Goal: Check status: Check status

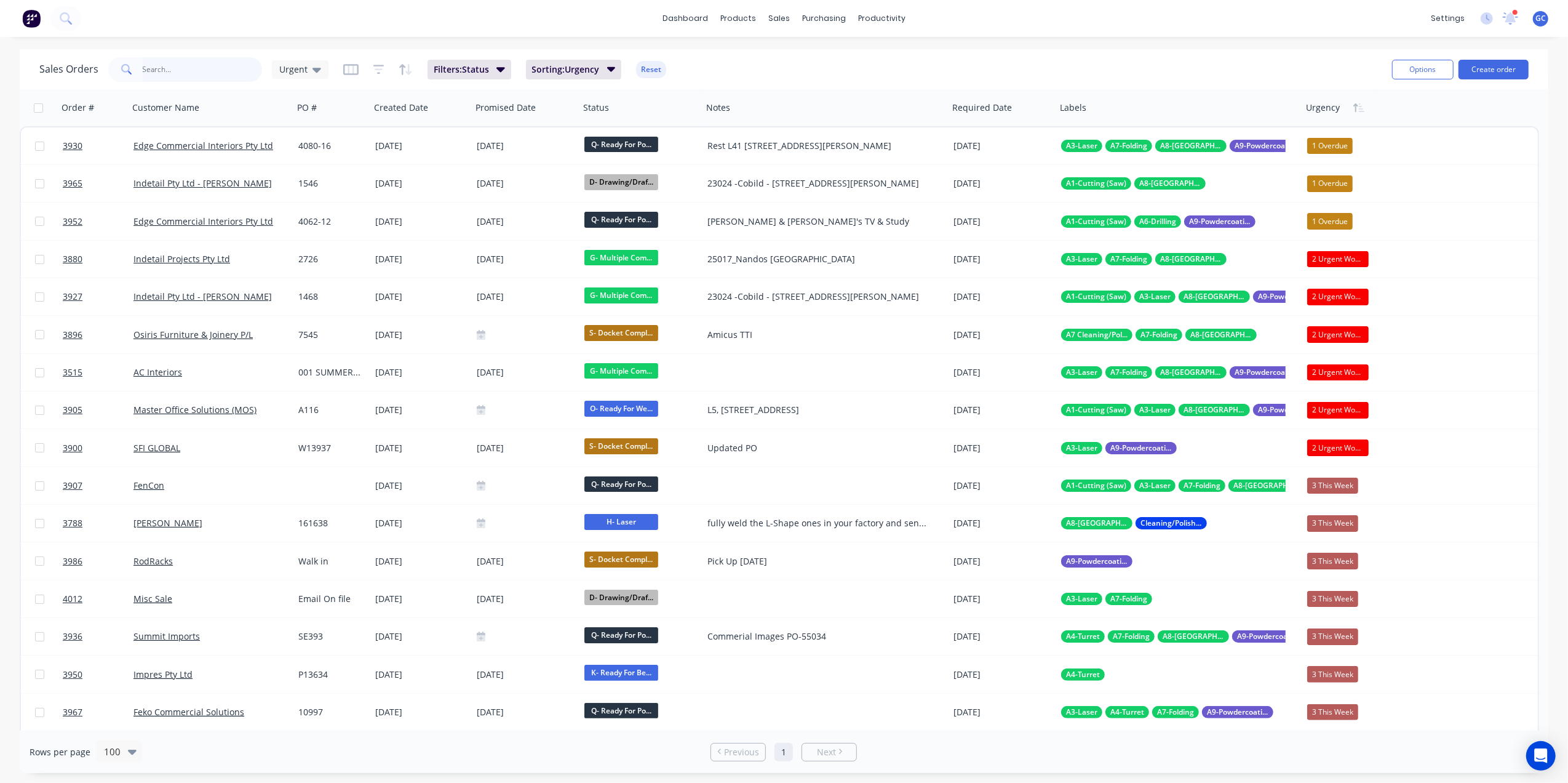
click at [223, 65] on input "text" at bounding box center [203, 70] width 120 height 25
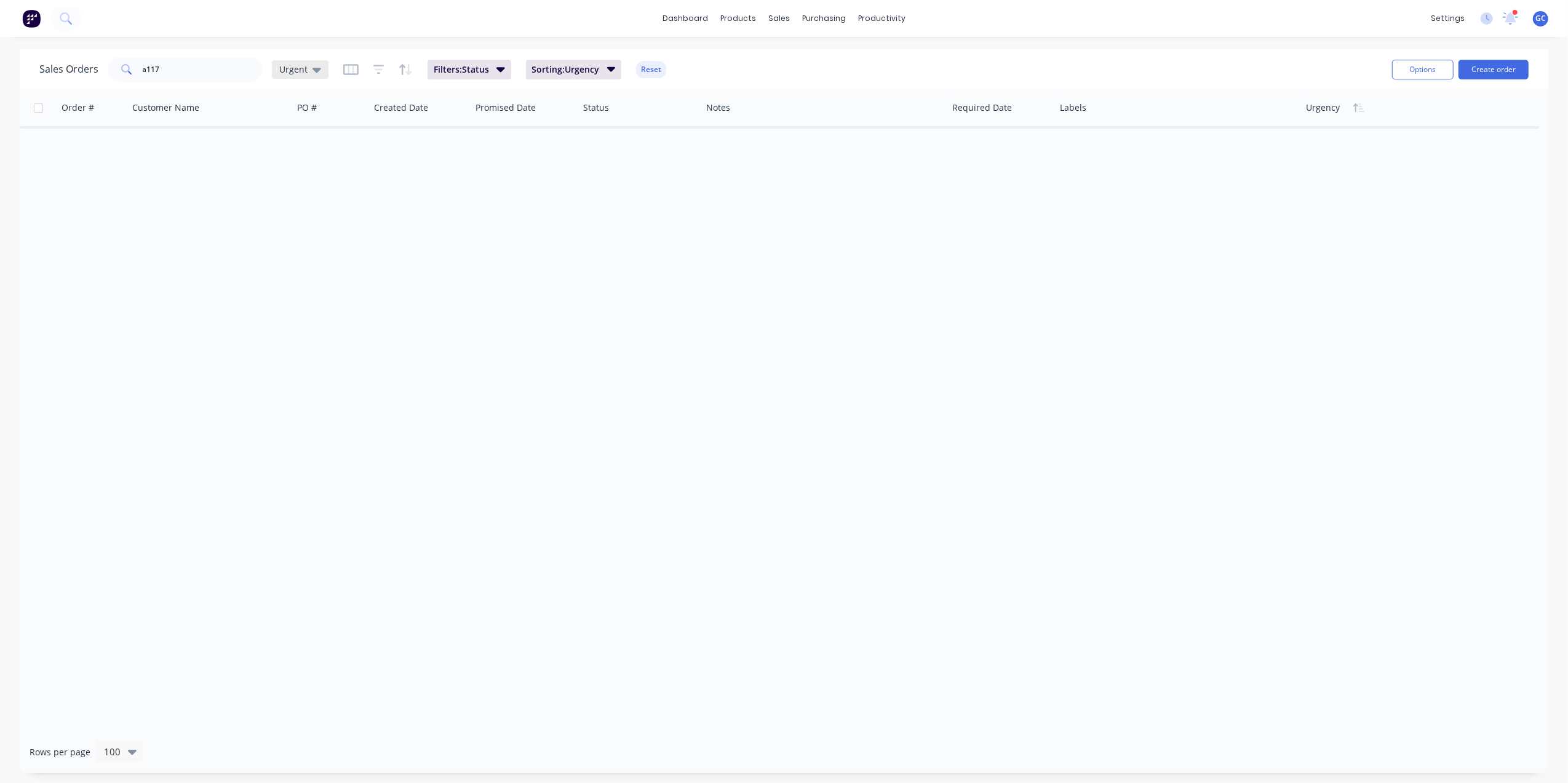
click at [288, 65] on span "Urgent" at bounding box center [293, 69] width 28 height 13
click at [293, 292] on button "[PERSON_NAME]" at bounding box center [346, 297] width 140 height 14
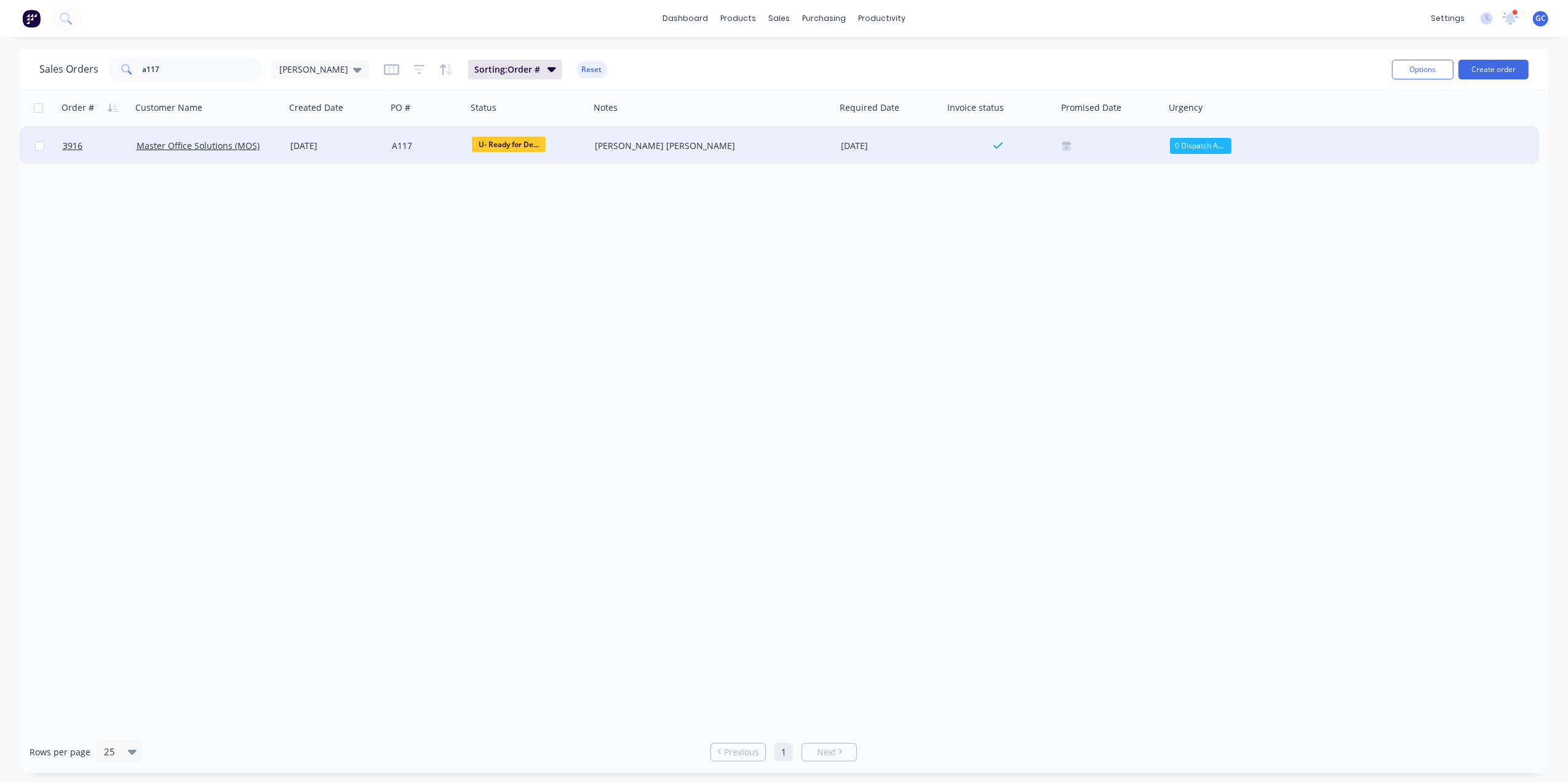
click at [482, 134] on div "U- Ready for De..." at bounding box center [528, 145] width 123 height 37
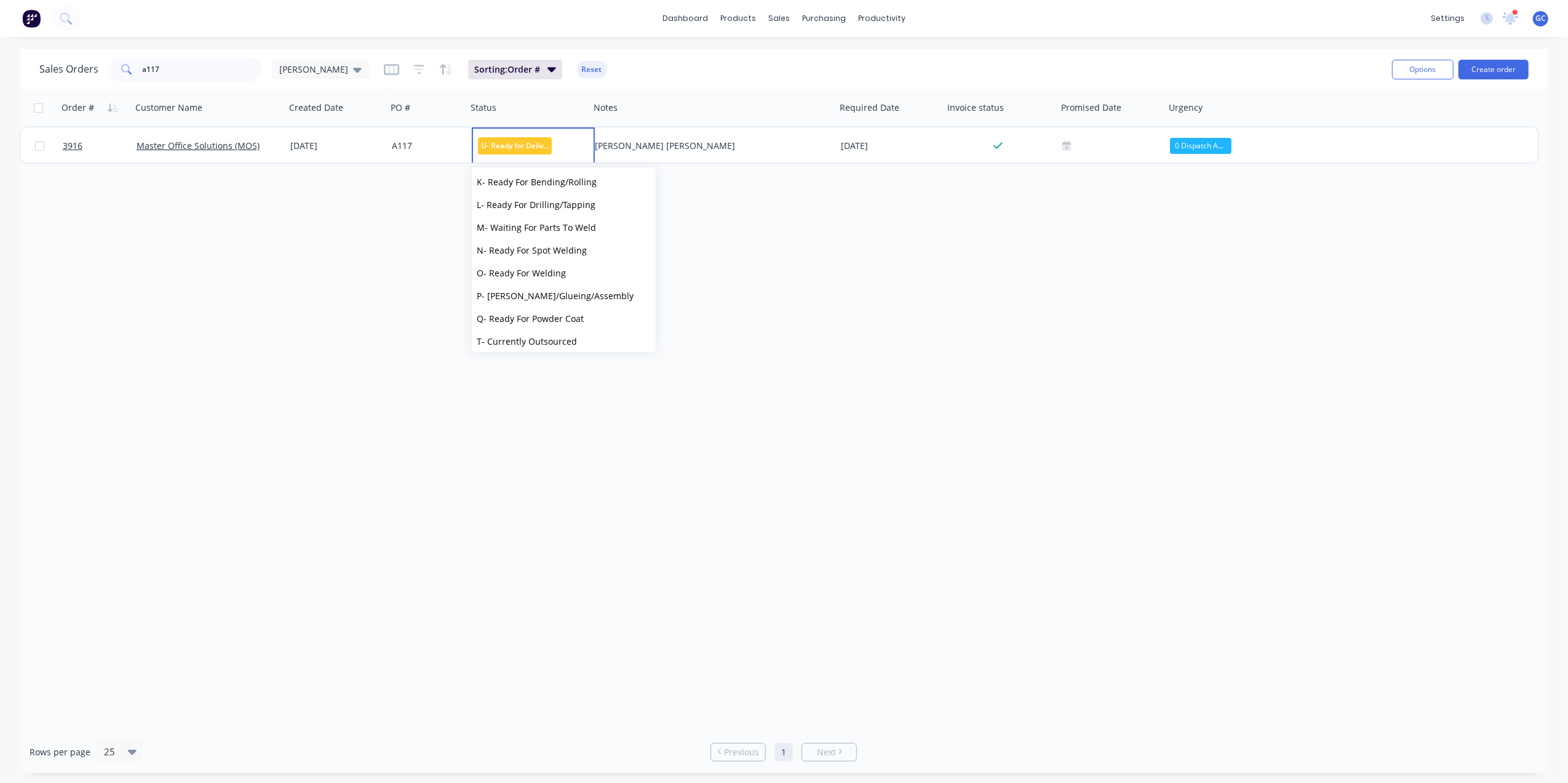
scroll to position [371, 0]
click at [503, 335] on span "Picked Up" at bounding box center [496, 335] width 40 height 12
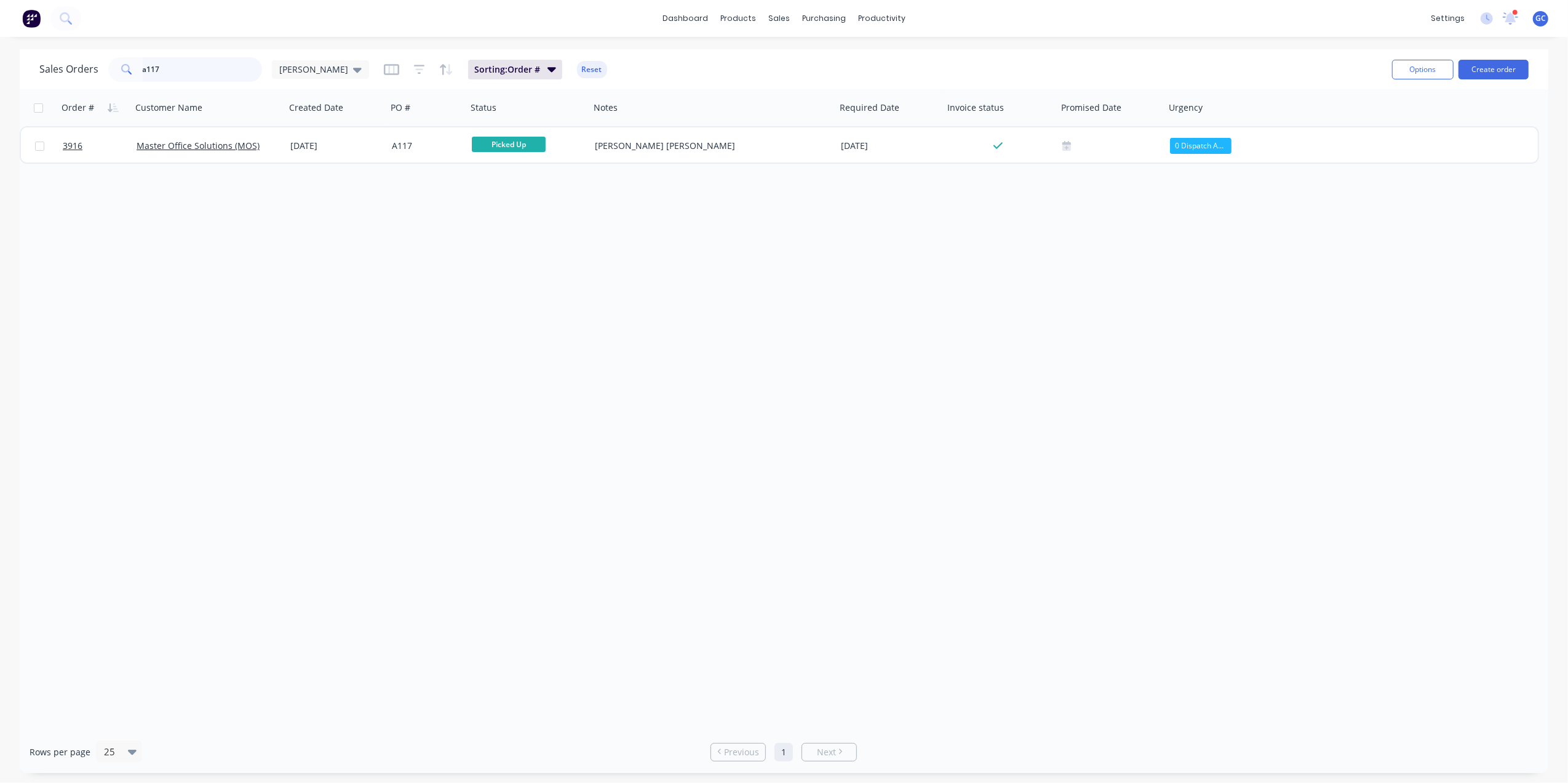
click at [222, 72] on input "a117" at bounding box center [203, 70] width 120 height 25
type input "a"
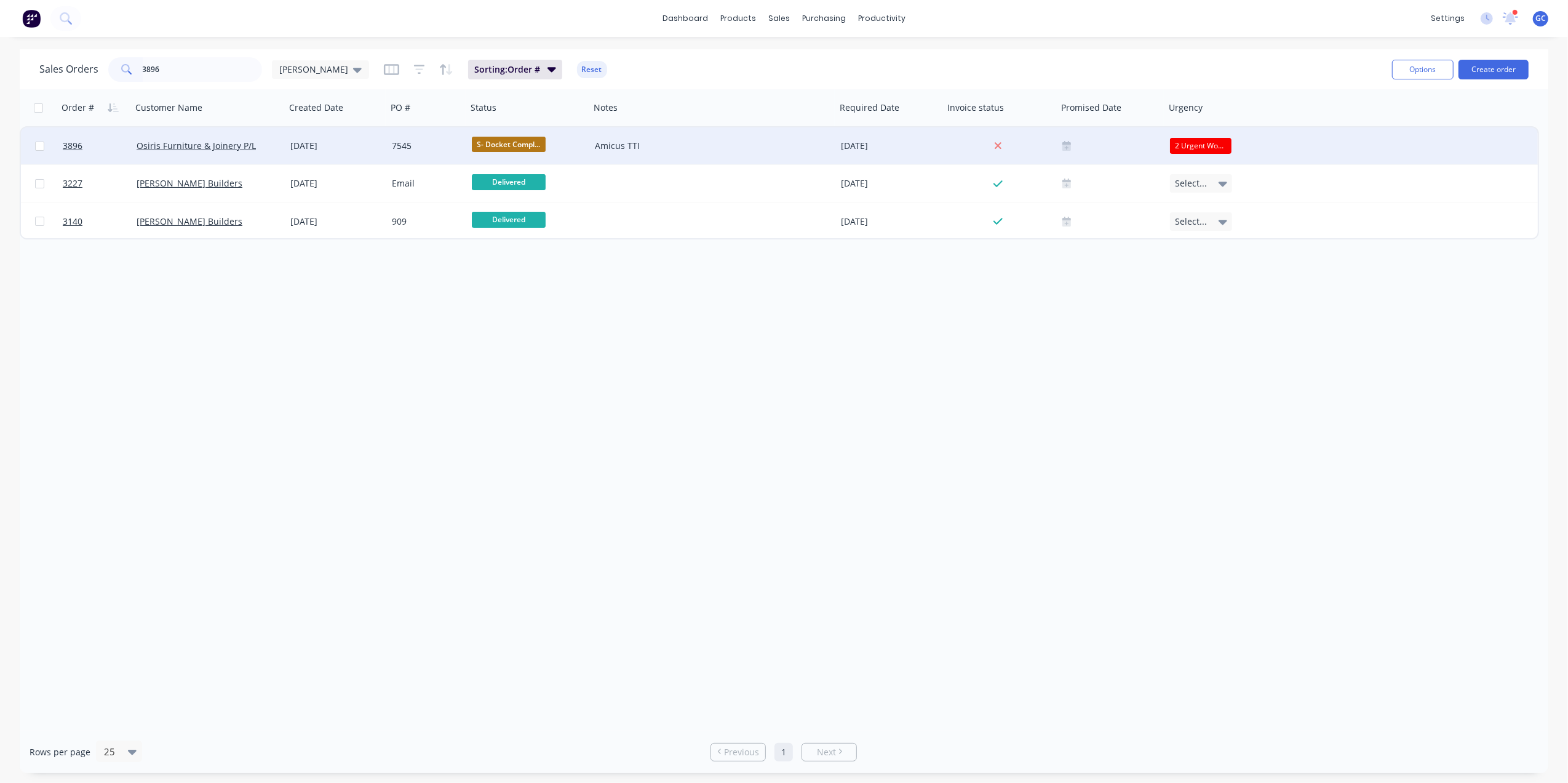
click at [493, 144] on span "S- Docket Compl..." at bounding box center [508, 144] width 74 height 16
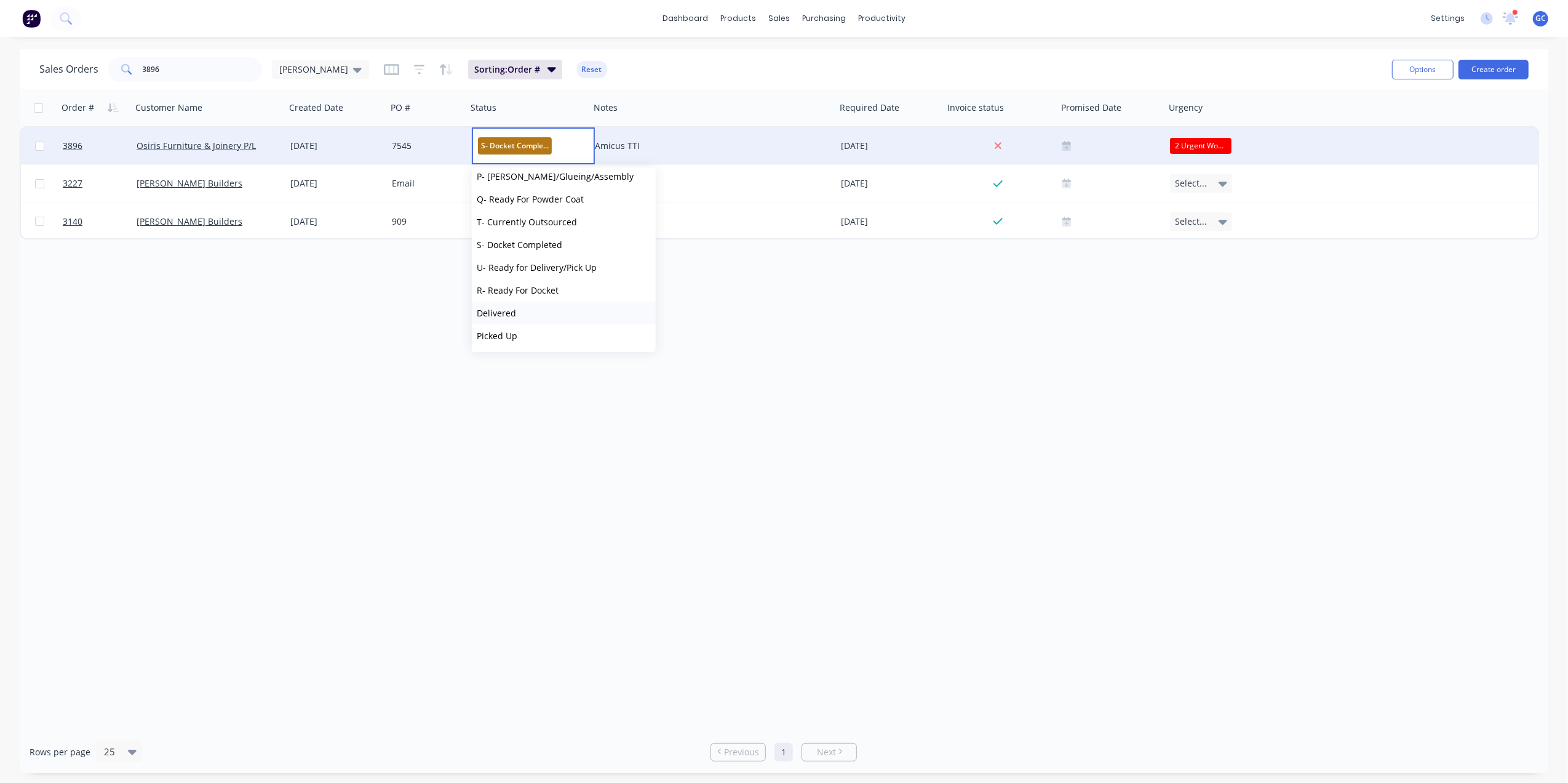
click at [522, 311] on button "Delivered" at bounding box center [563, 313] width 184 height 23
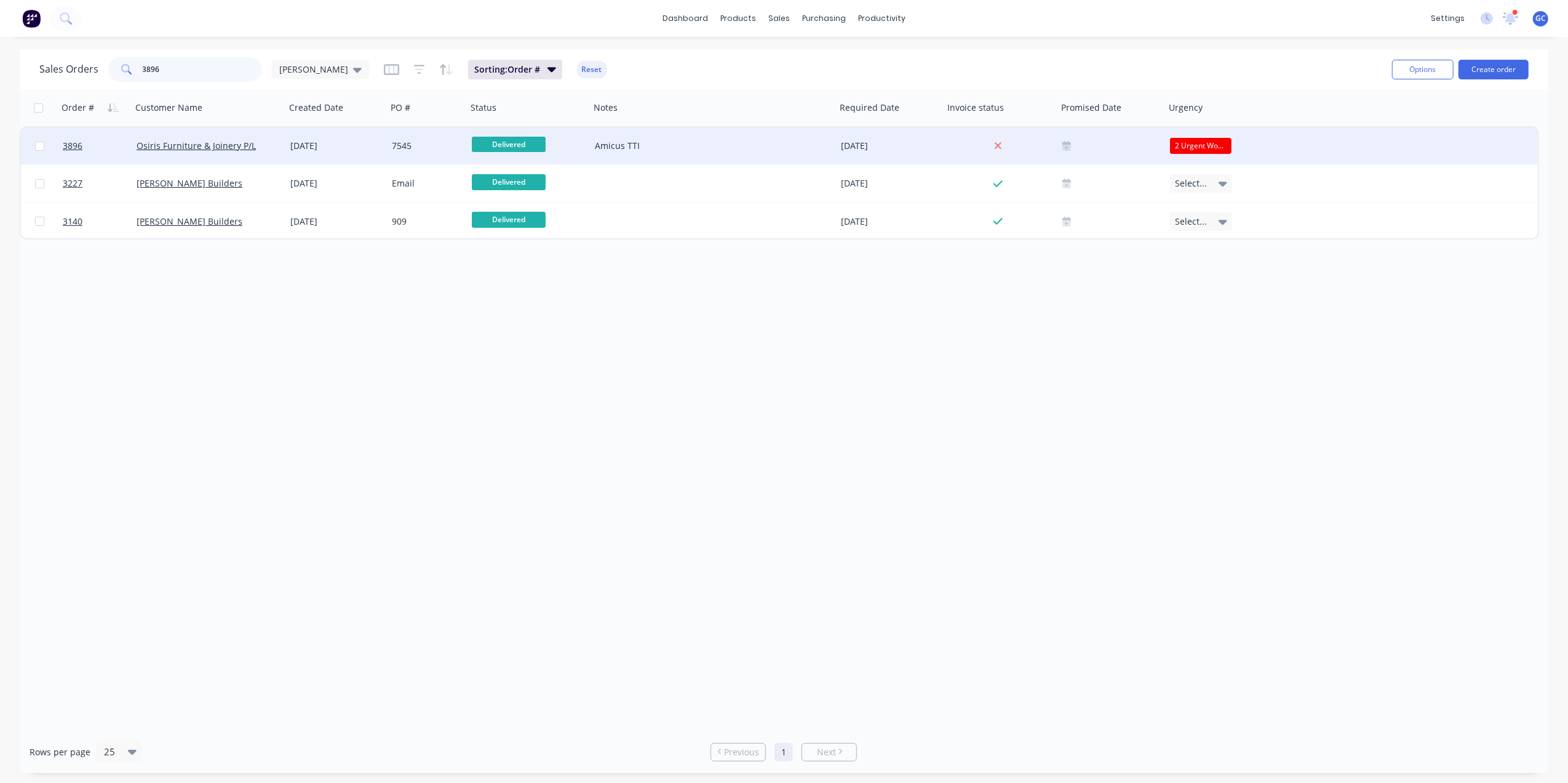
drag, startPoint x: 163, startPoint y: 72, endPoint x: 39, endPoint y: 69, distance: 124.0
click at [39, 69] on div "Sales Orders 3896 [PERSON_NAME]" at bounding box center [204, 70] width 329 height 25
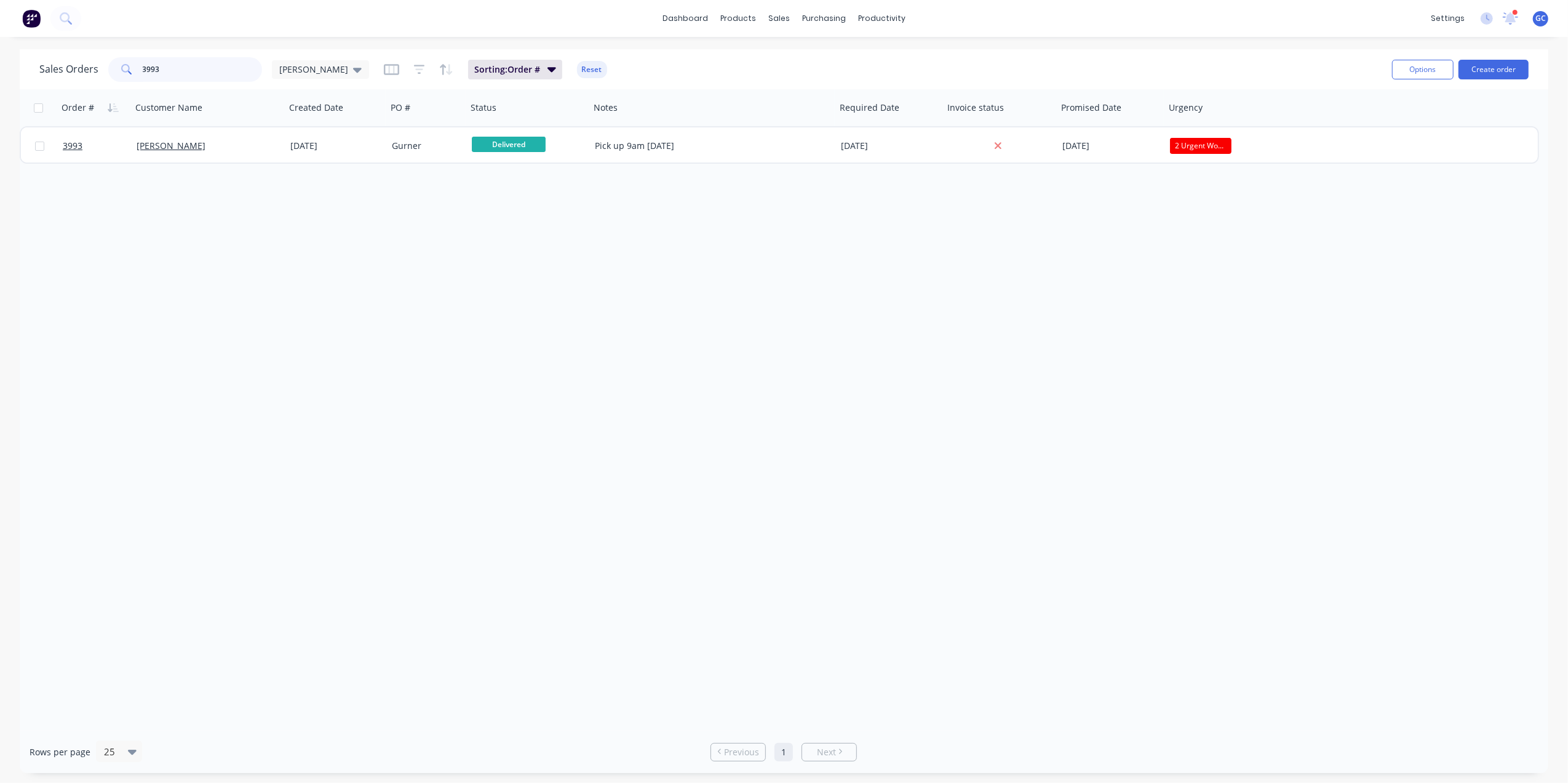
drag, startPoint x: 177, startPoint y: 67, endPoint x: 48, endPoint y: 65, distance: 129.0
click at [48, 65] on div "Sales Orders 3993 [PERSON_NAME]" at bounding box center [204, 70] width 329 height 25
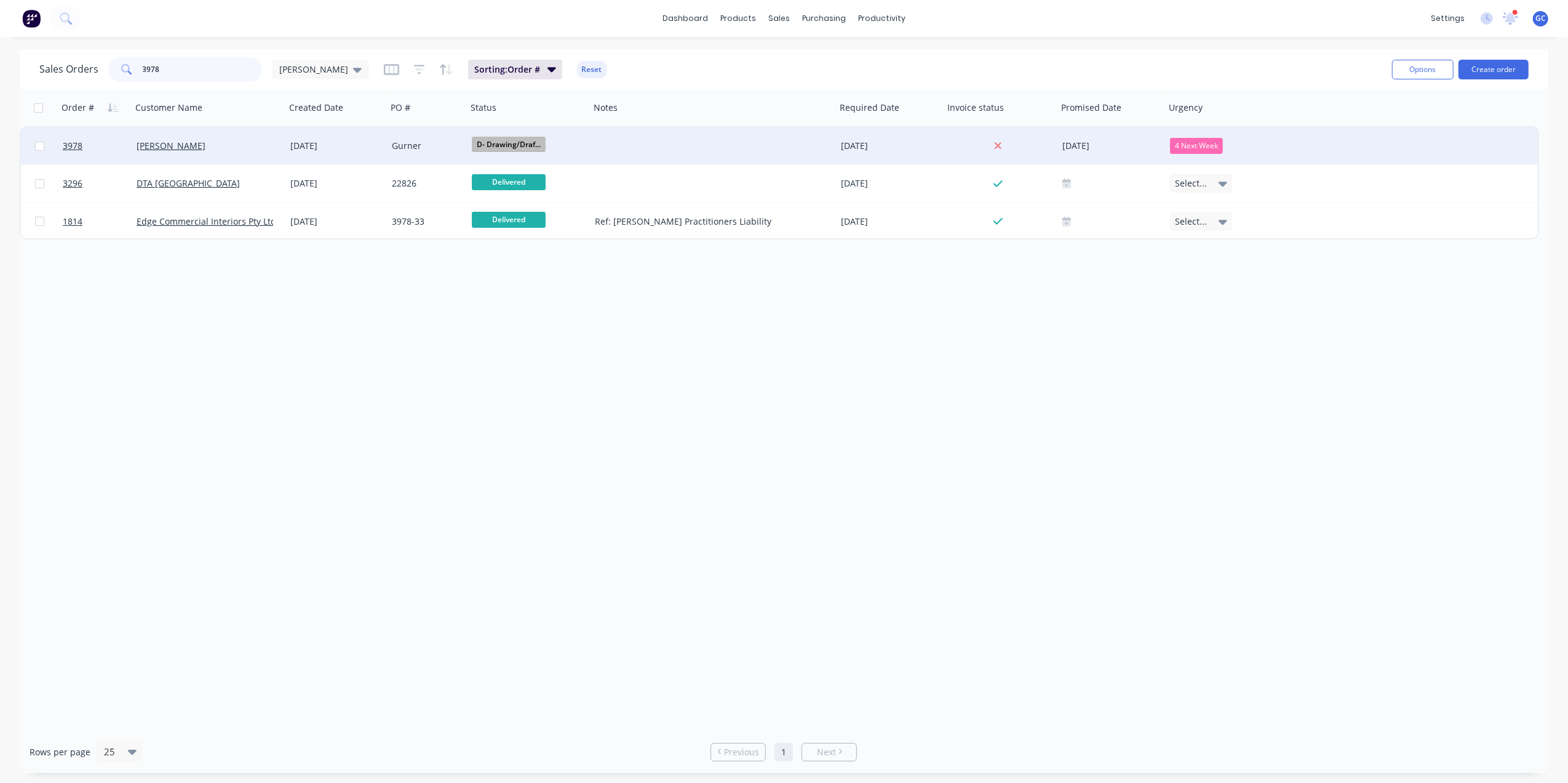
type input "3978"
click at [232, 139] on div "[PERSON_NAME]" at bounding box center [208, 145] width 154 height 37
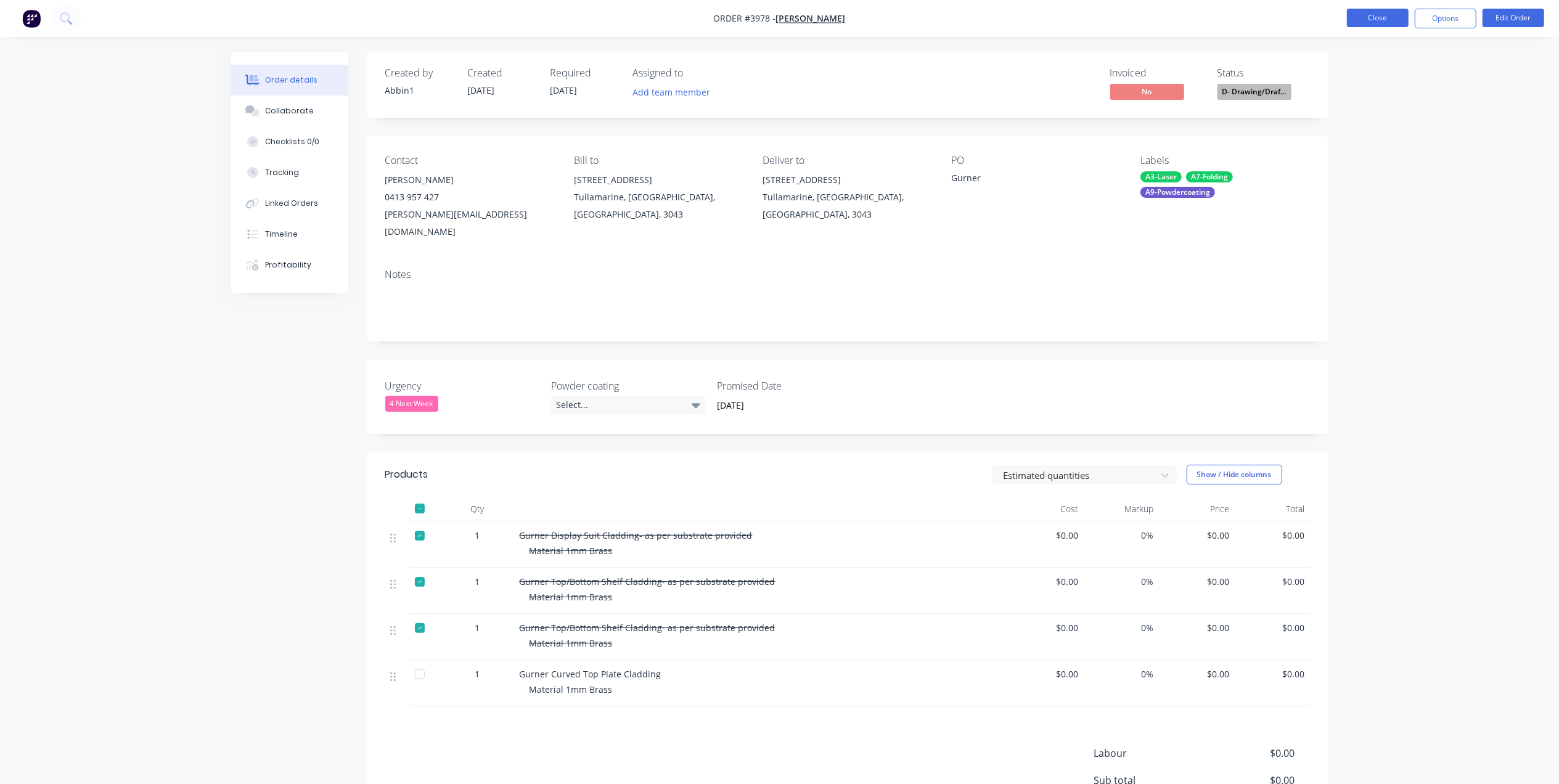
click at [1360, 18] on button "Close" at bounding box center [1377, 17] width 62 height 18
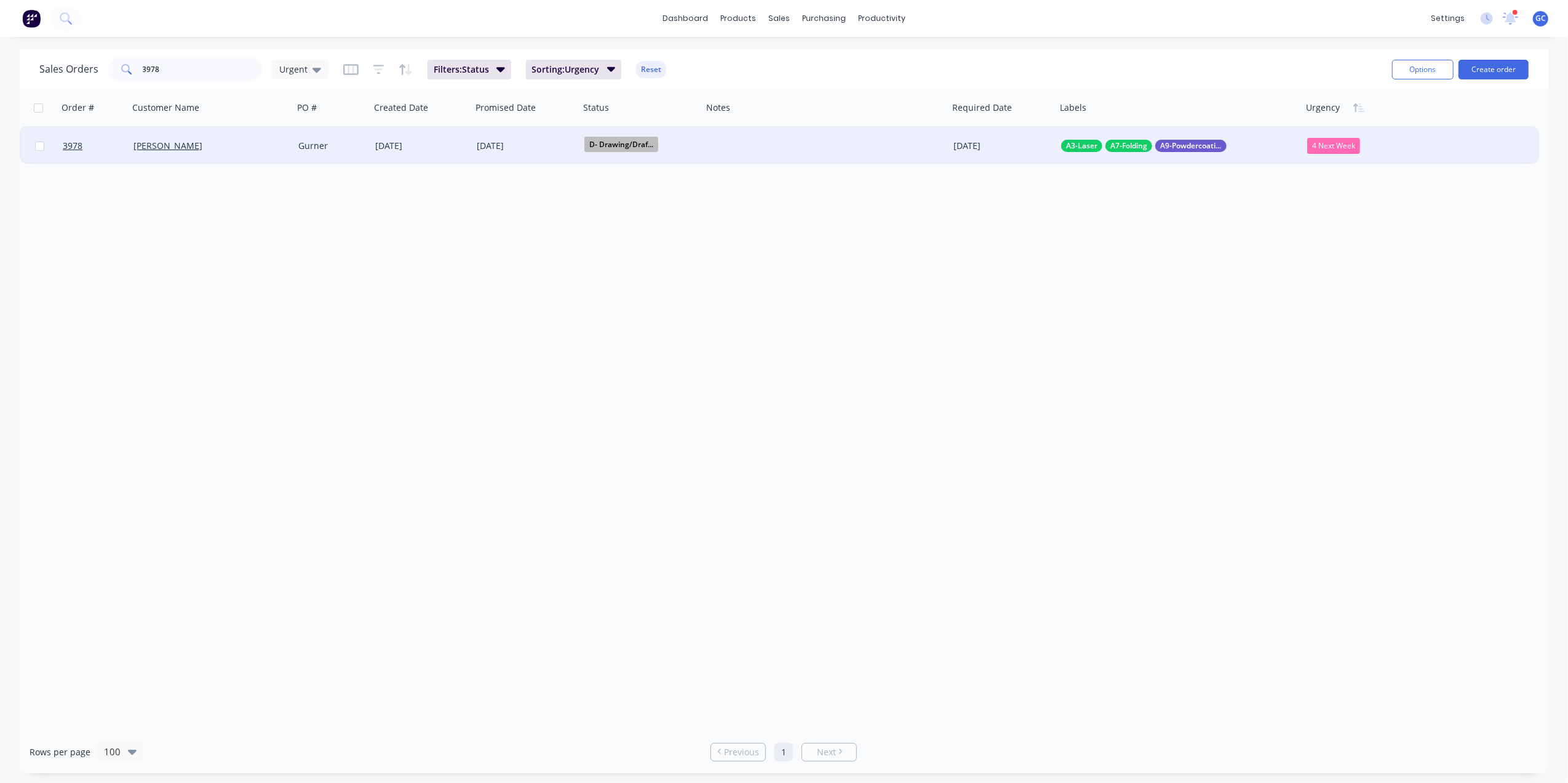
click at [633, 149] on span "D- Drawing/Draf..." at bounding box center [622, 144] width 74 height 16
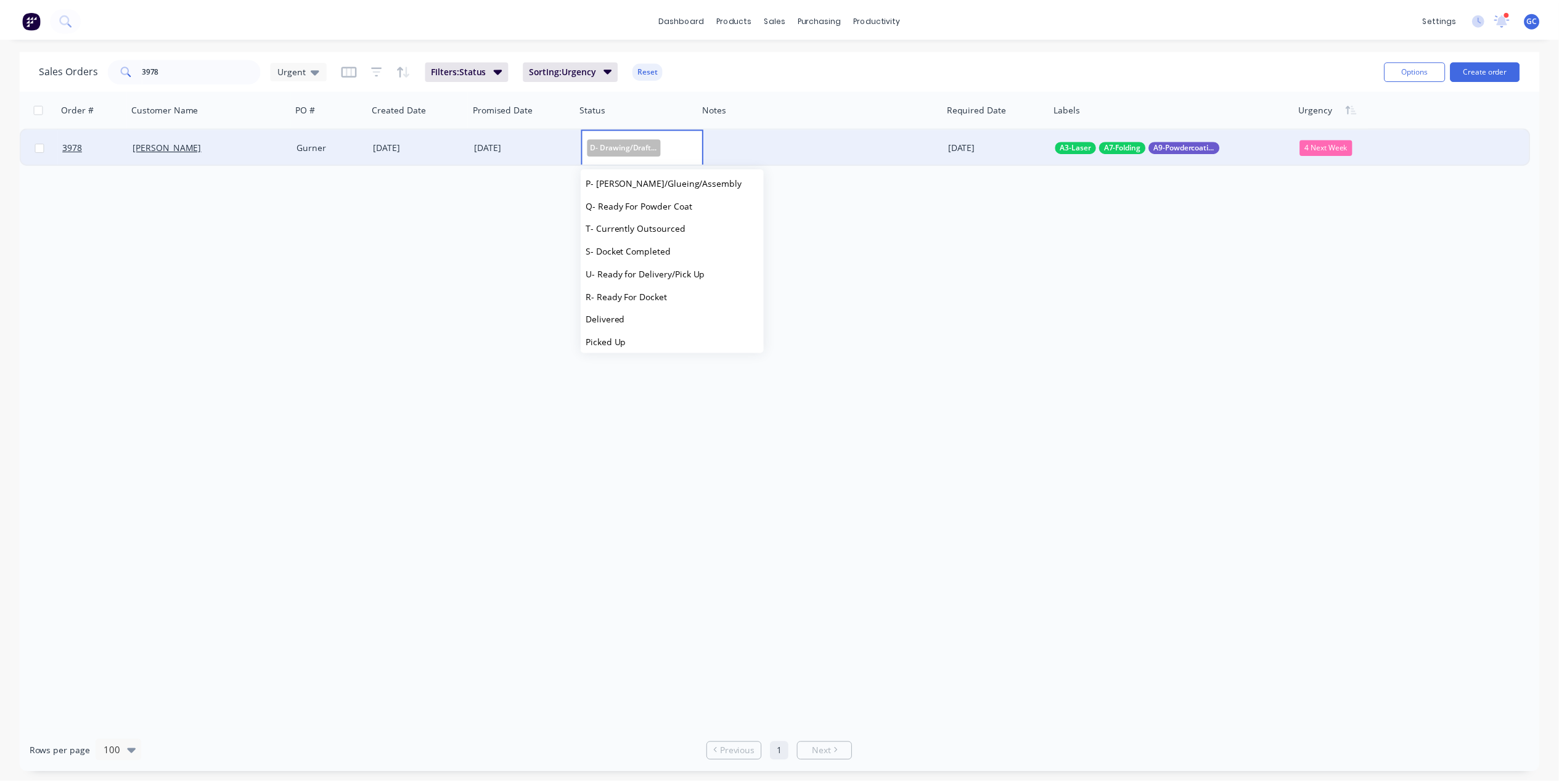
scroll to position [372, 0]
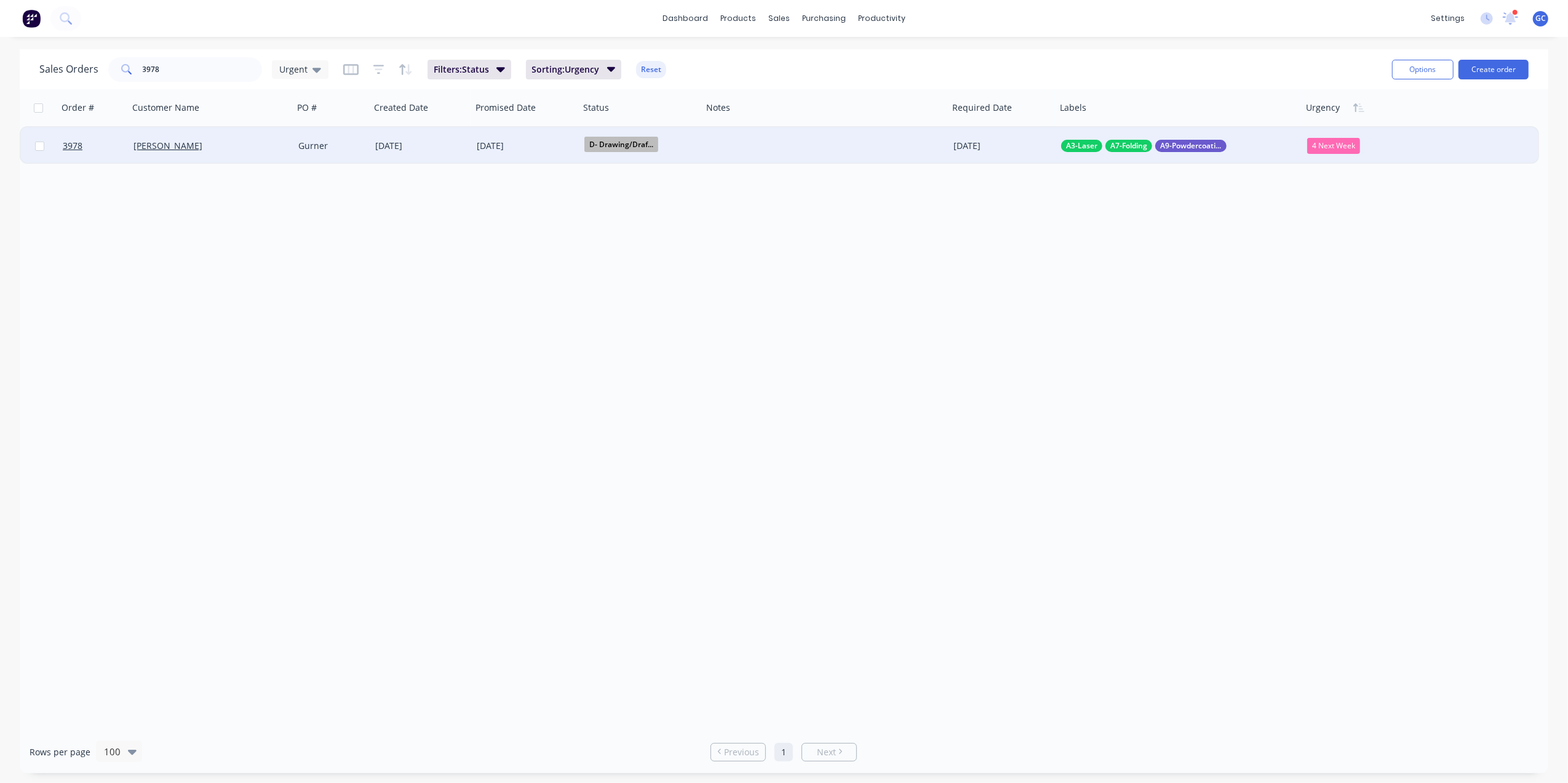
click at [549, 472] on div "Order # Customer Name PO # Created Date Promised Date Status Notes Required Dat…" at bounding box center [784, 410] width 1529 height 641
drag, startPoint x: 209, startPoint y: 82, endPoint x: 65, endPoint y: 80, distance: 144.0
click at [33, 82] on div "Sales Orders 3978 Urgent Filters: Status Sorting: Urgency Reset Options Create …" at bounding box center [784, 69] width 1529 height 40
click at [193, 60] on input "3978" at bounding box center [203, 70] width 120 height 25
drag, startPoint x: 207, startPoint y: 70, endPoint x: 69, endPoint y: 77, distance: 138.2
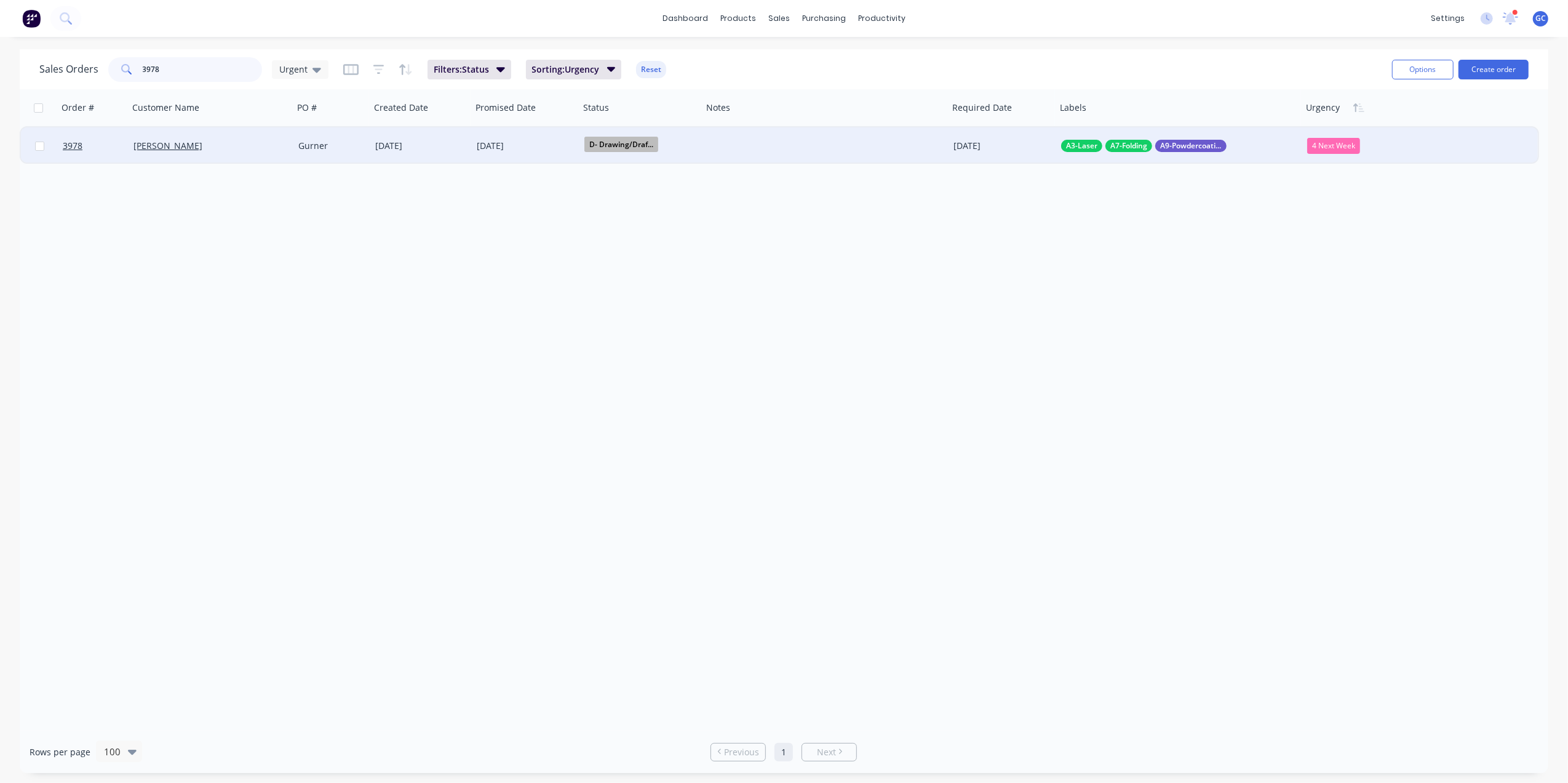
click at [69, 77] on div "Sales Orders 3978 Urgent" at bounding box center [184, 70] width 289 height 25
type input "impres"
click at [493, 144] on div "[DATE]" at bounding box center [525, 146] width 98 height 16
type input "[DATE]"
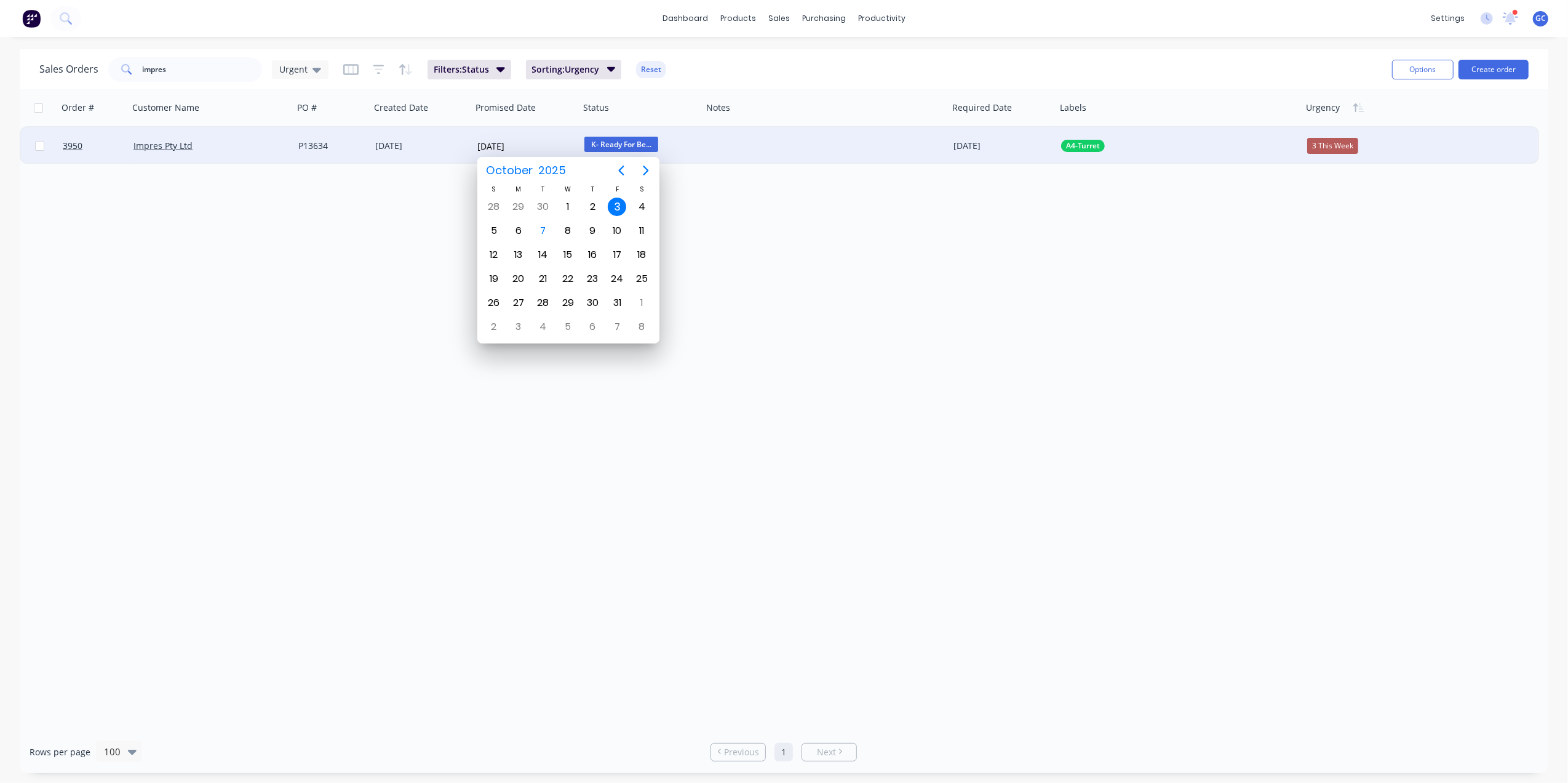
click at [269, 145] on div "Impres Pty Ltd" at bounding box center [207, 145] width 147 height 12
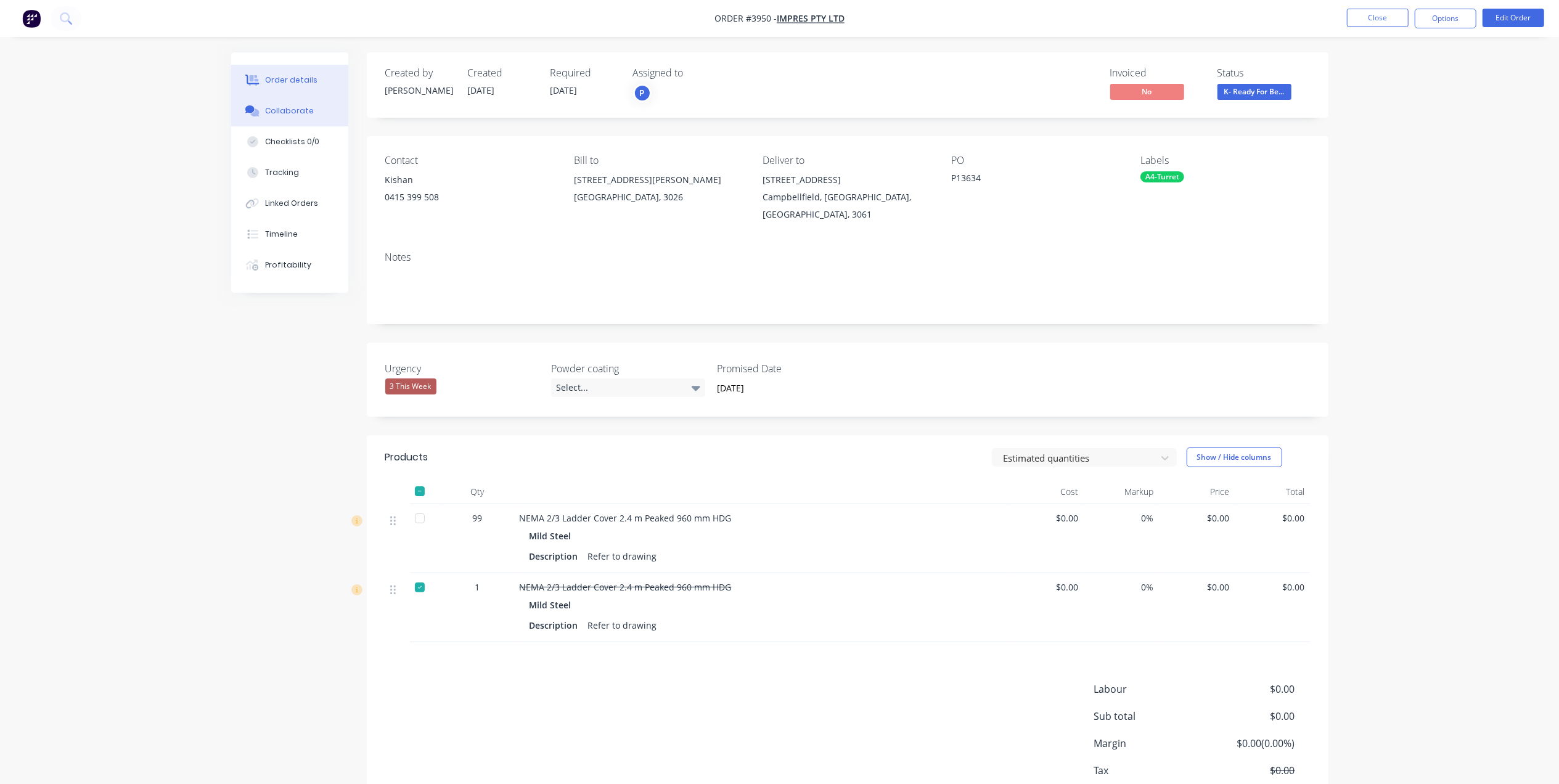
click at [294, 109] on div "Collaborate" at bounding box center [289, 110] width 49 height 11
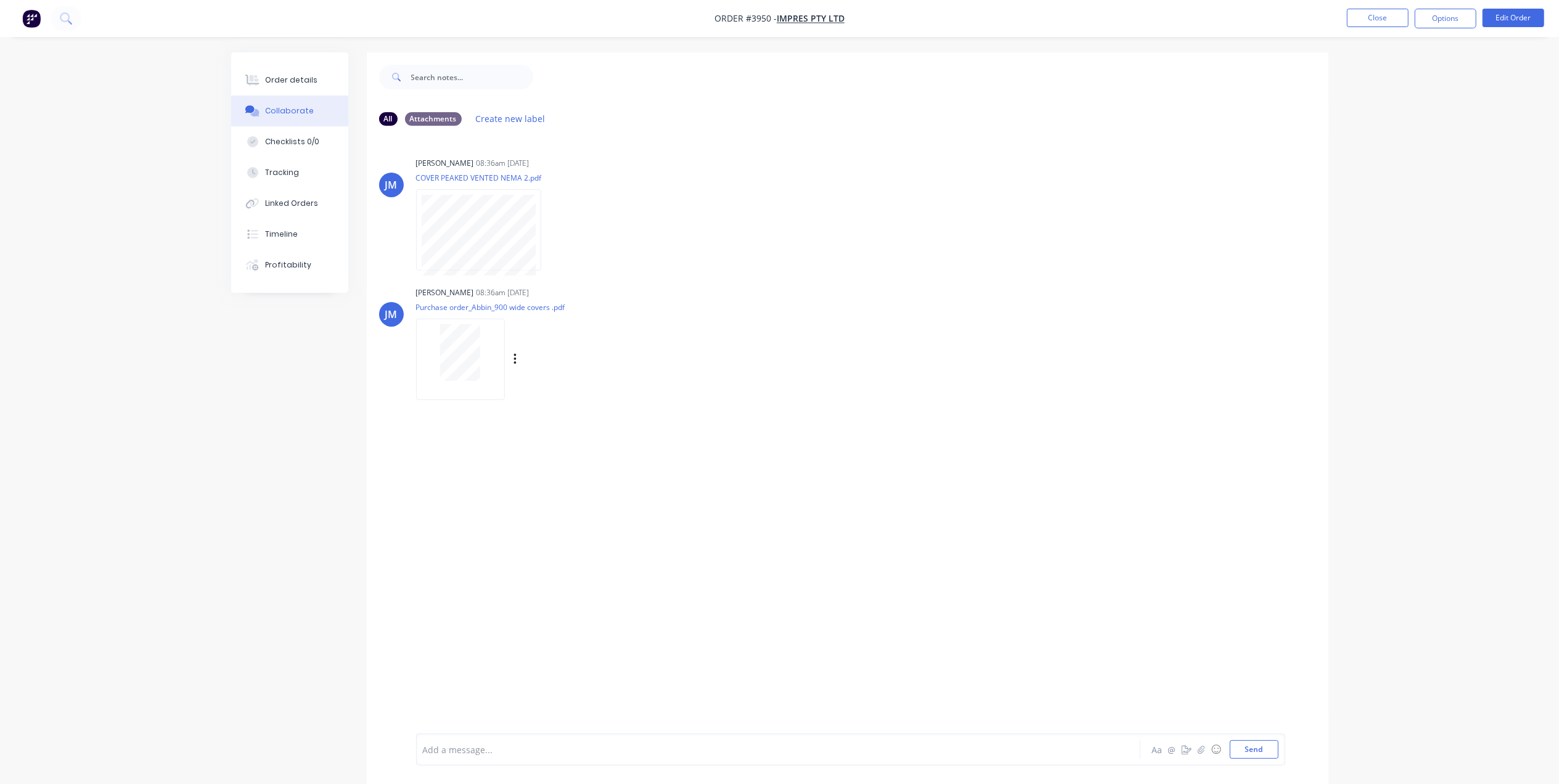
click at [474, 383] on div at bounding box center [461, 359] width 89 height 81
click at [272, 77] on div "Order details" at bounding box center [291, 80] width 53 height 11
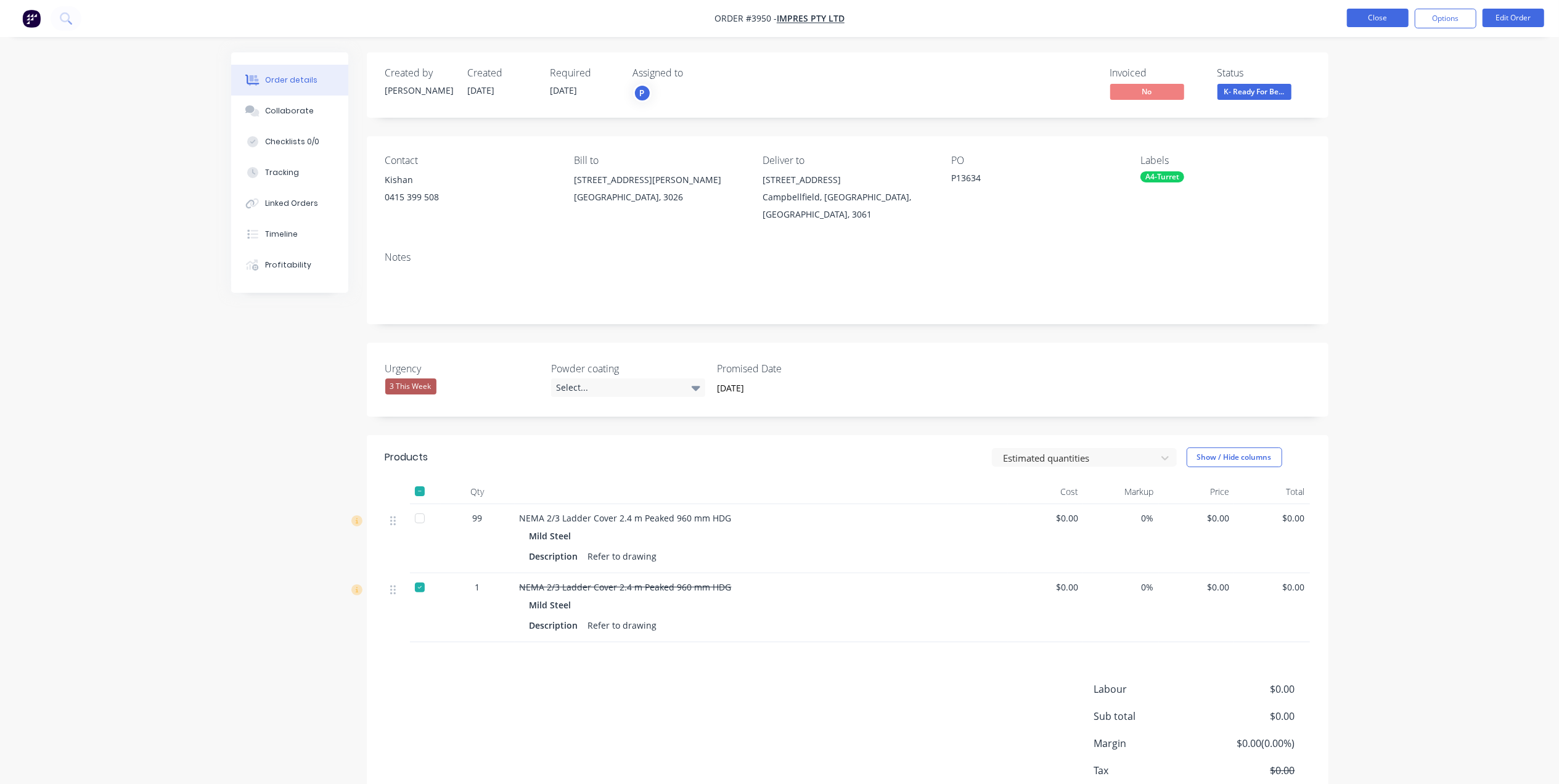
click at [1389, 18] on button "Close" at bounding box center [1377, 17] width 62 height 18
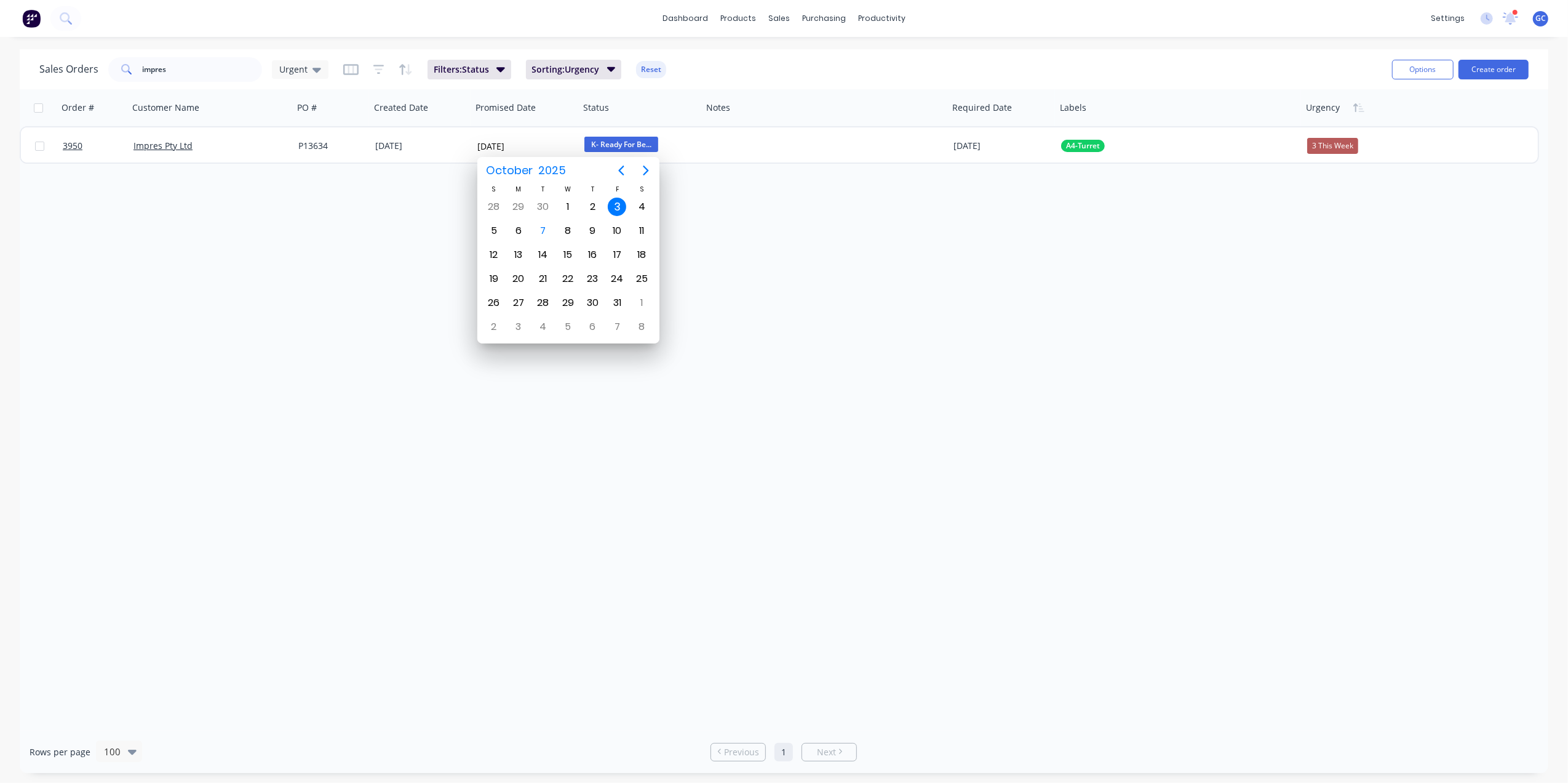
click at [276, 254] on div "Order # Customer Name PO # Created Date Promised Date Status Notes Required Dat…" at bounding box center [784, 410] width 1529 height 641
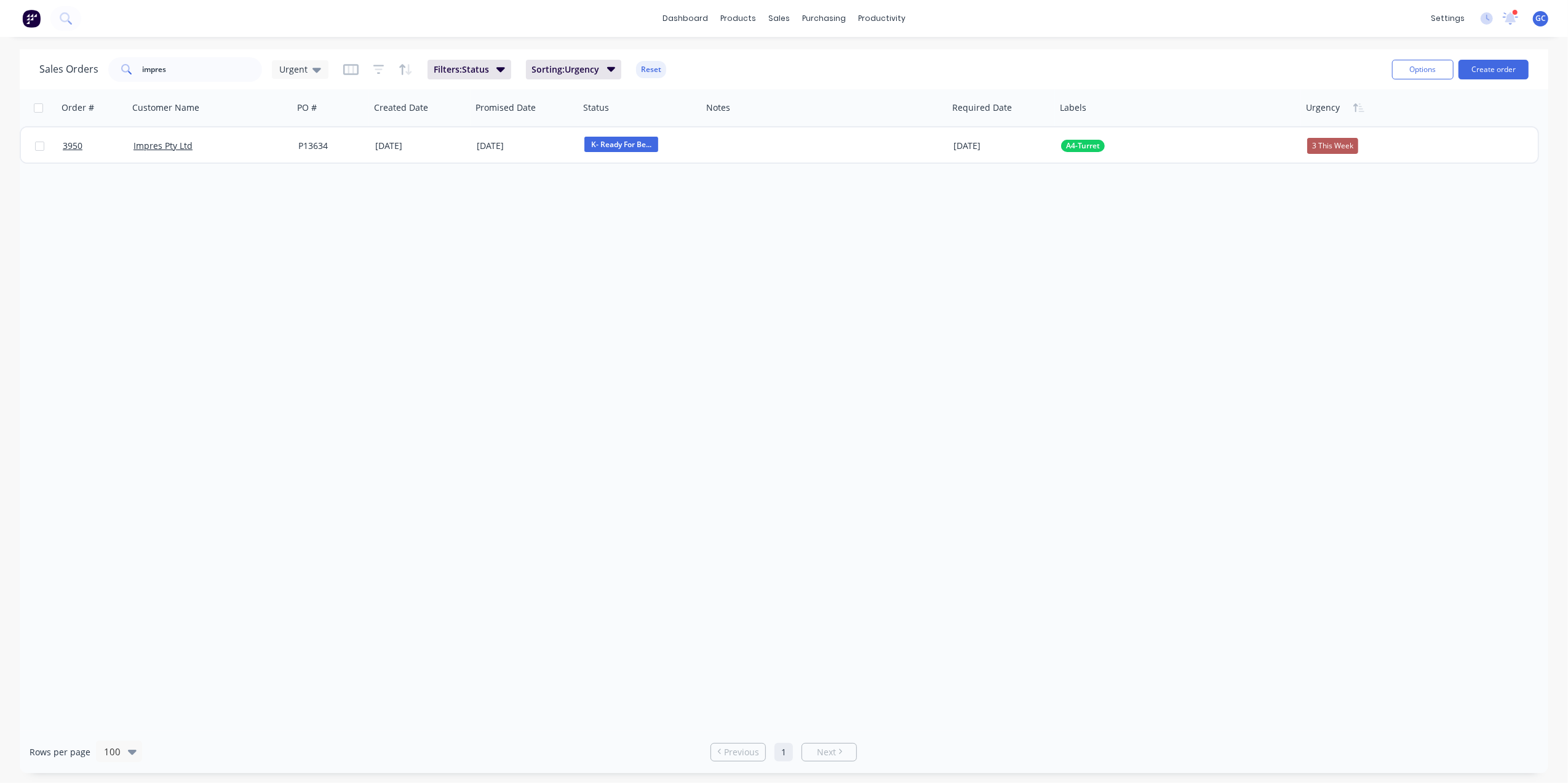
drag, startPoint x: 209, startPoint y: 52, endPoint x: 203, endPoint y: 67, distance: 16.2
click at [205, 59] on div "Sales Orders impres Urgent Filters: Status Sorting: Urgency Reset Options Creat…" at bounding box center [784, 69] width 1529 height 40
drag, startPoint x: 197, startPoint y: 72, endPoint x: 35, endPoint y: 79, distance: 162.2
click at [35, 79] on div "Sales Orders impres Urgent Filters: Status Sorting: Urgency Reset Options Creat…" at bounding box center [784, 69] width 1529 height 40
click at [778, 6] on div "dashboard products sales purchasing productivity dashboard products Product Cat…" at bounding box center [784, 18] width 1568 height 37
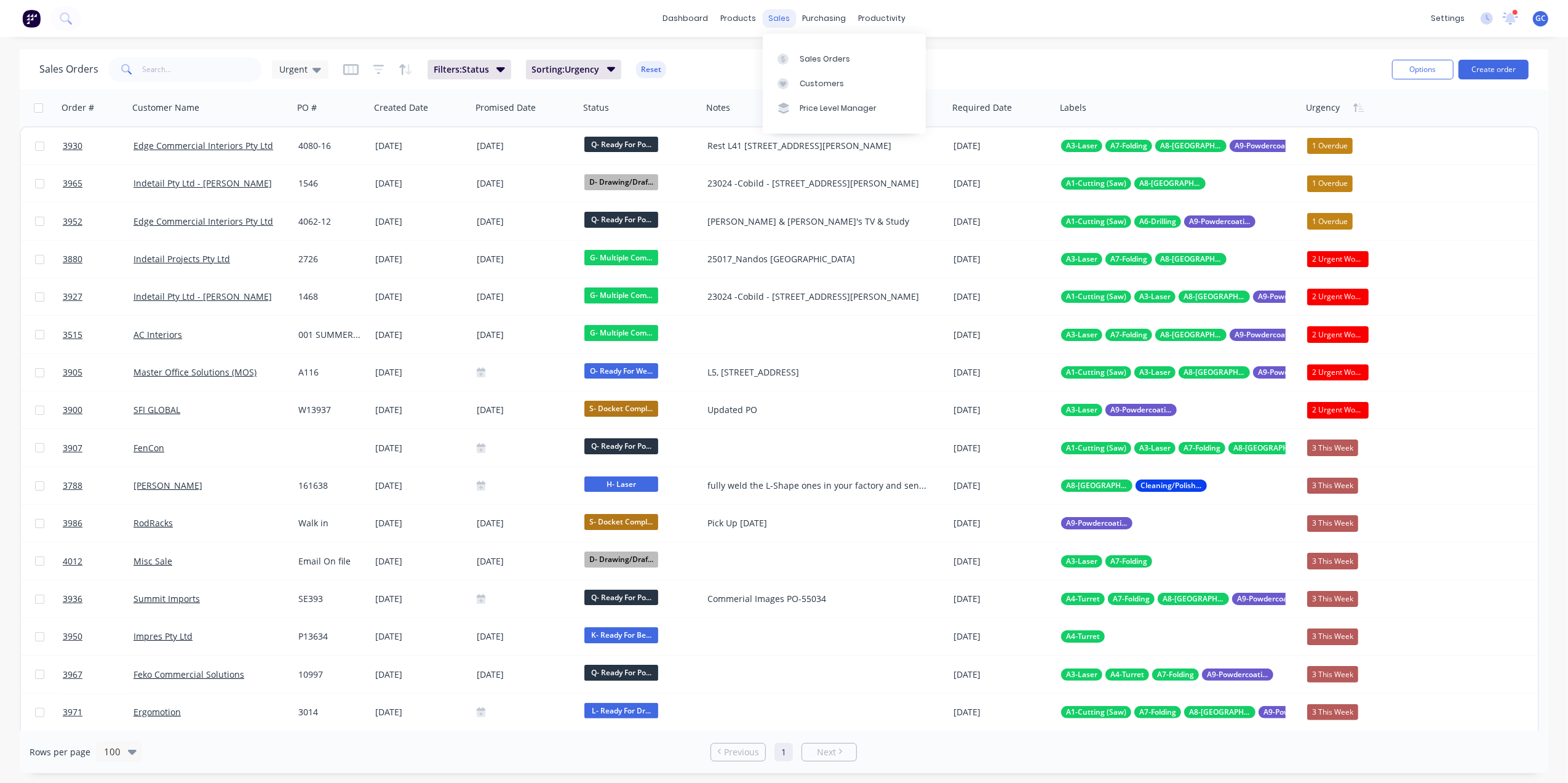
click at [788, 16] on div "sales" at bounding box center [779, 18] width 34 height 18
click at [812, 58] on div "Sales Orders" at bounding box center [825, 58] width 50 height 11
click at [299, 72] on span "Urgent" at bounding box center [293, 69] width 28 height 13
click at [296, 266] on button "Drafts" at bounding box center [346, 272] width 140 height 14
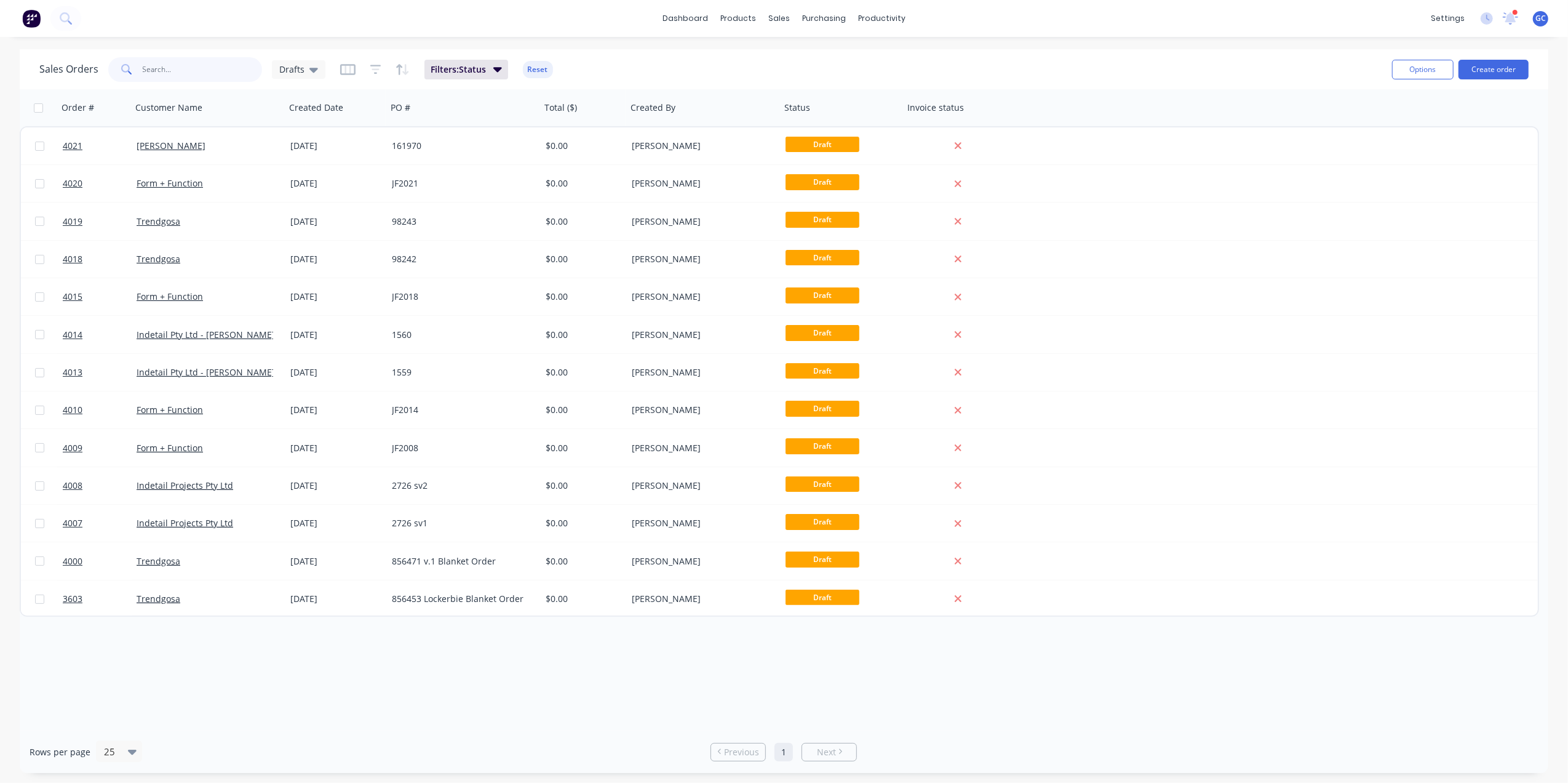
click at [228, 69] on input "text" at bounding box center [203, 70] width 120 height 25
click at [296, 65] on span "Drafts" at bounding box center [292, 69] width 25 height 13
click at [298, 296] on button "[PERSON_NAME]" at bounding box center [346, 297] width 140 height 14
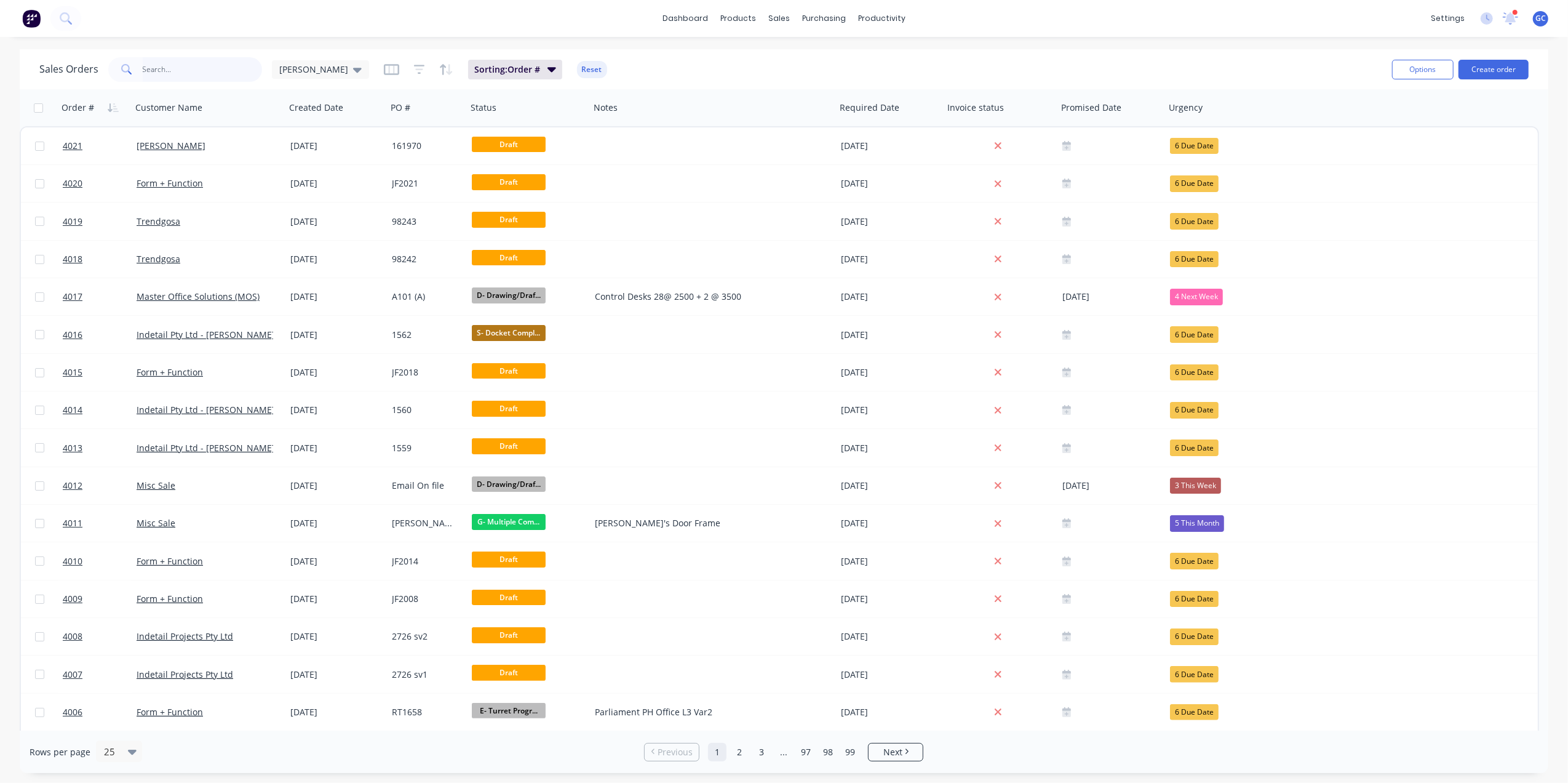
click at [180, 58] on input "text" at bounding box center [203, 70] width 120 height 25
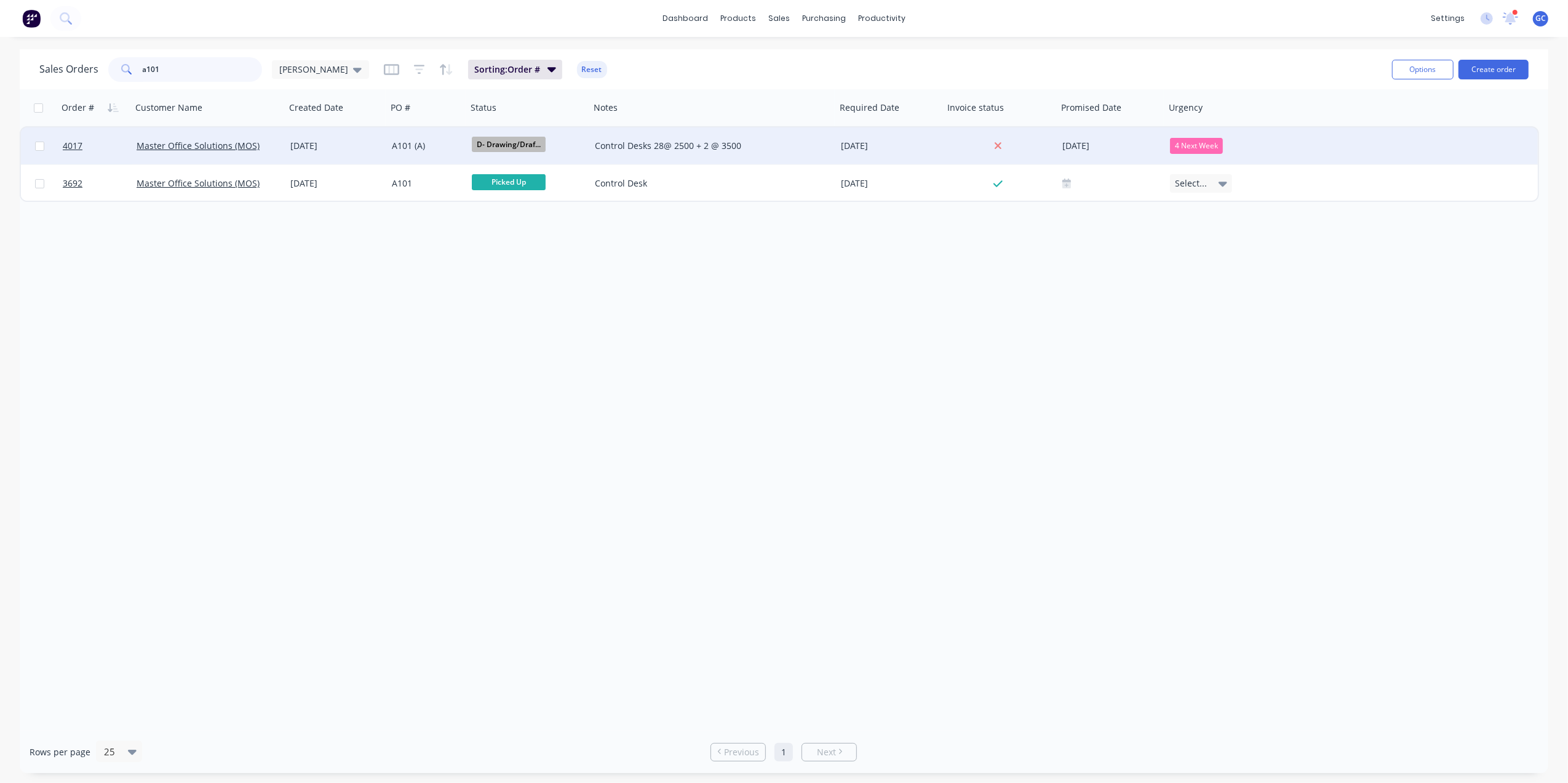
type input "a101"
click at [359, 141] on div "[DATE]" at bounding box center [337, 145] width 92 height 12
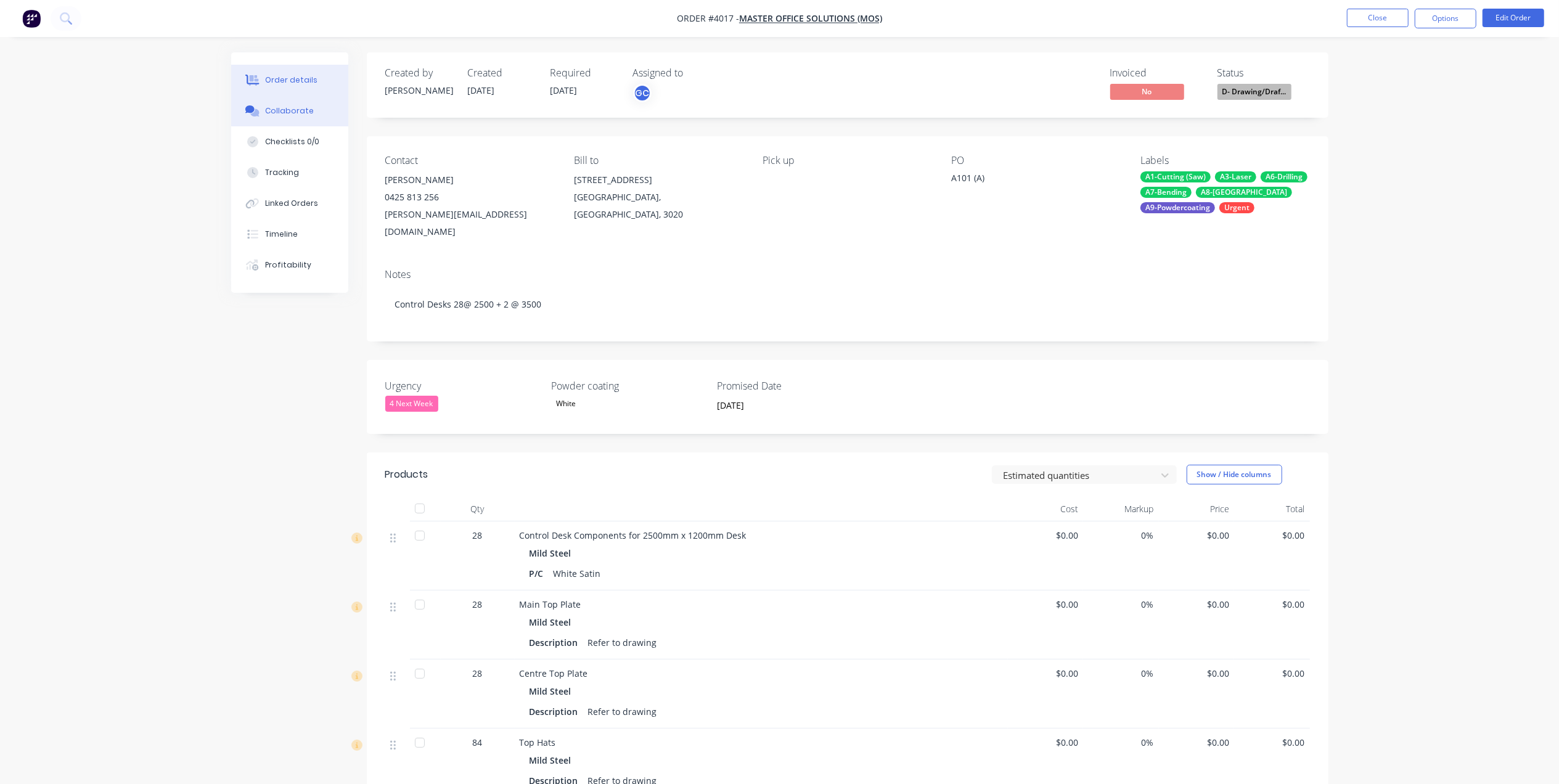
click at [309, 104] on button "Collaborate" at bounding box center [290, 110] width 117 height 30
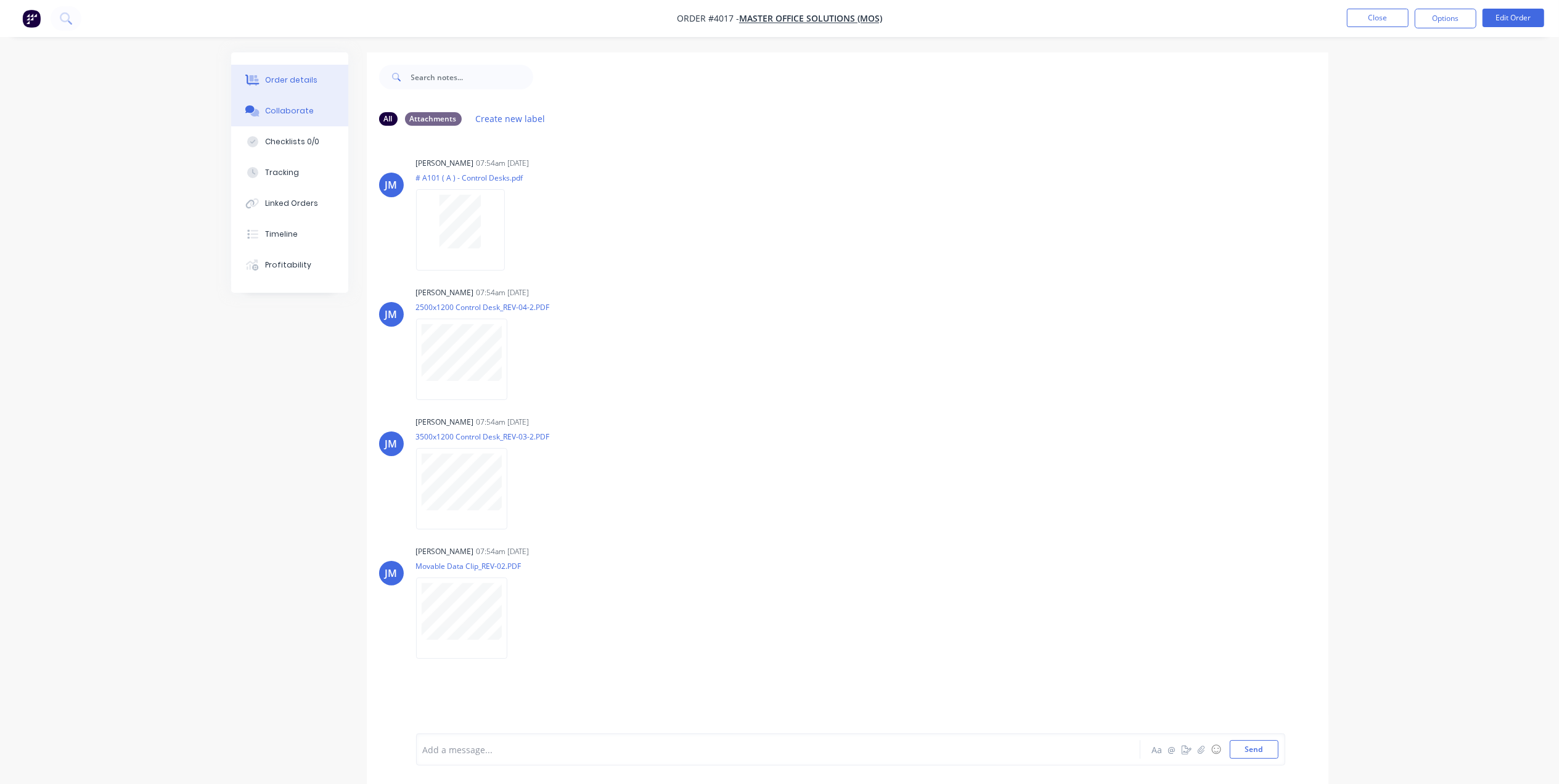
click at [280, 84] on div "Order details" at bounding box center [291, 80] width 53 height 11
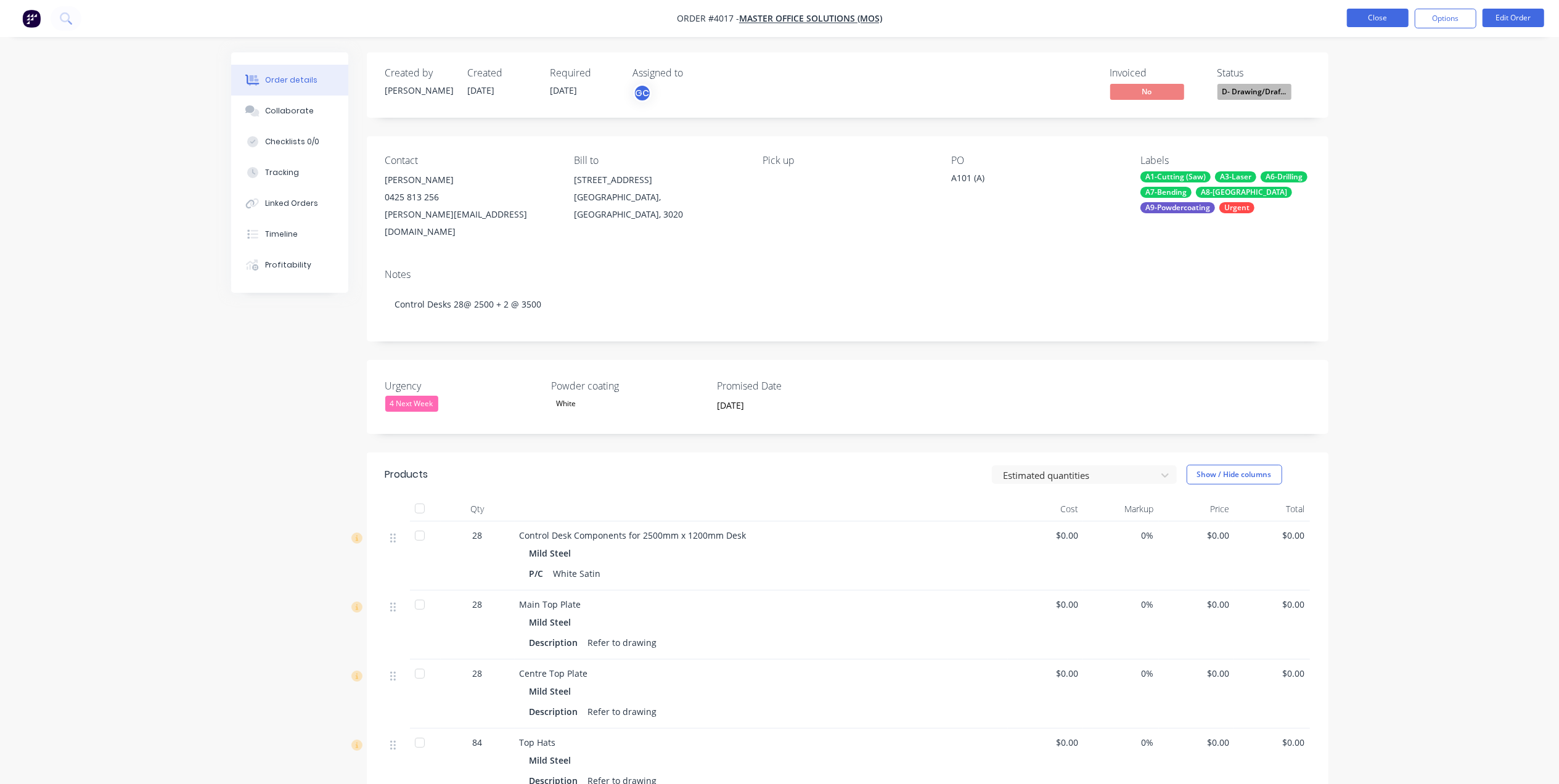
click at [1386, 15] on button "Close" at bounding box center [1377, 17] width 62 height 18
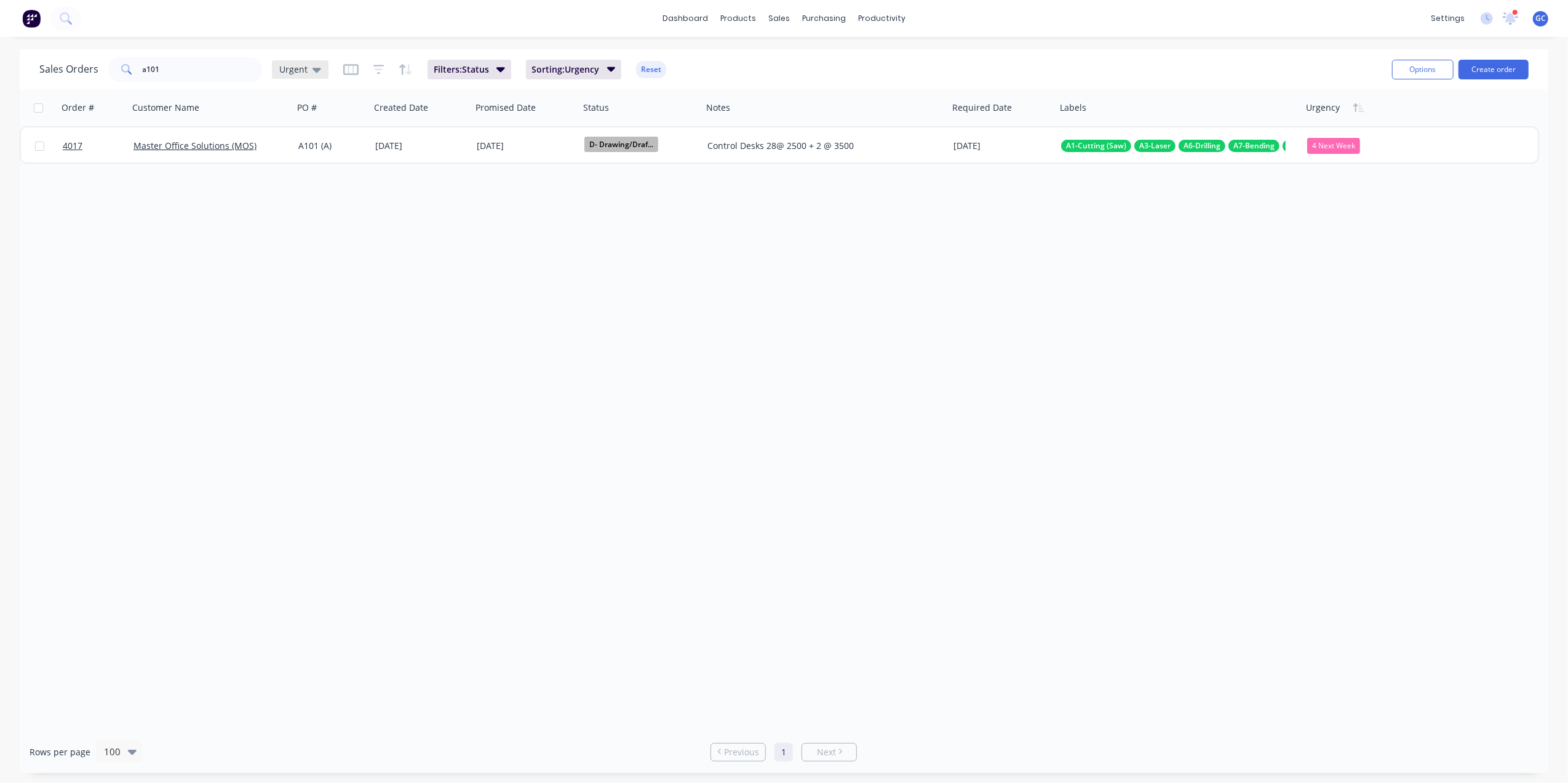
click at [298, 70] on span "Urgent" at bounding box center [293, 69] width 28 height 13
click at [298, 292] on button "[PERSON_NAME]" at bounding box center [346, 297] width 140 height 14
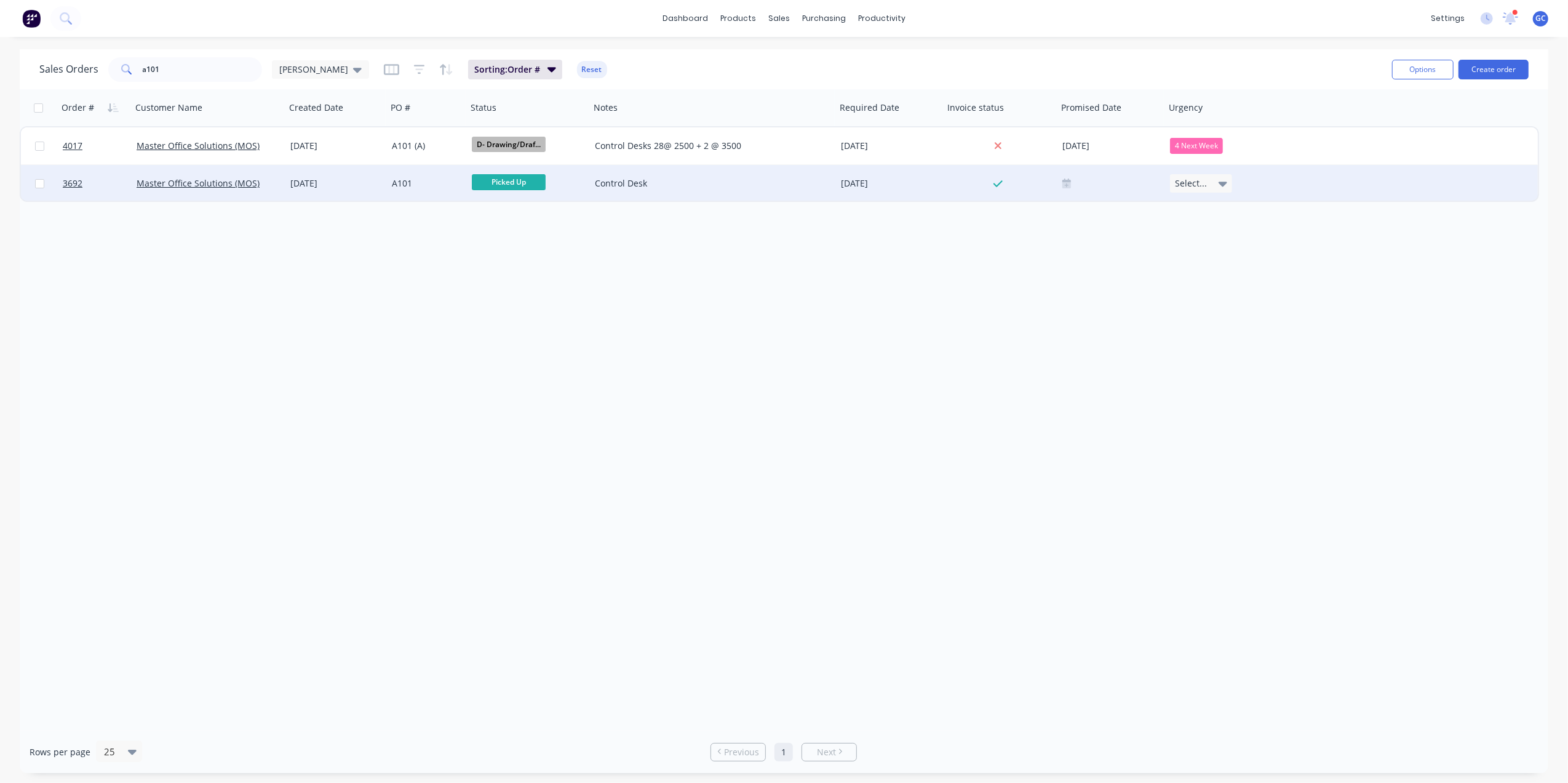
click at [1225, 186] on icon at bounding box center [1223, 183] width 8 height 13
click at [1038, 319] on div "Order # Customer Name Created Date PO # Status Notes Required Date Invoice stat…" at bounding box center [784, 410] width 1529 height 641
click at [316, 186] on div "[DATE]" at bounding box center [337, 183] width 92 height 12
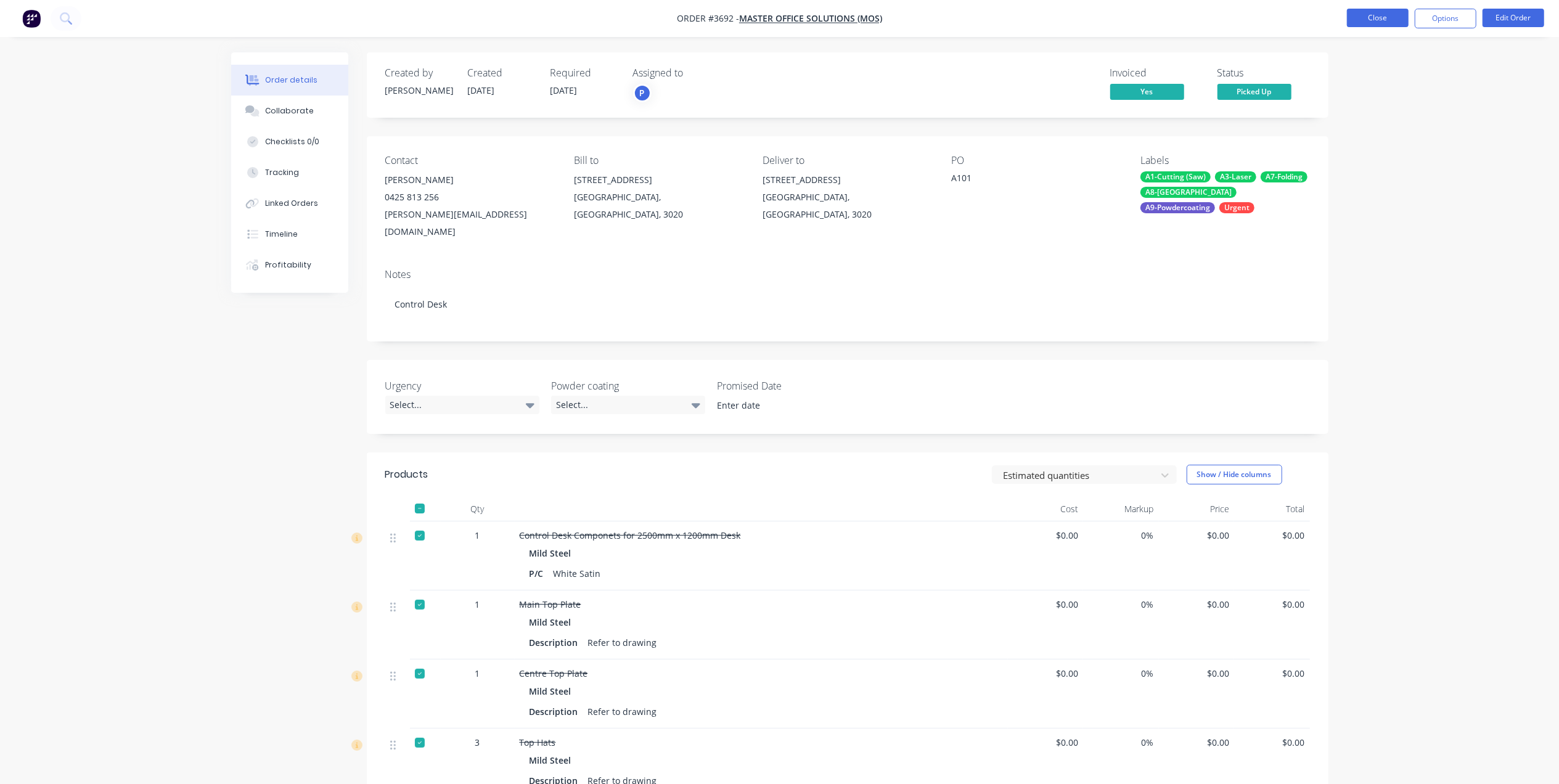
click at [1370, 13] on button "Close" at bounding box center [1377, 17] width 62 height 18
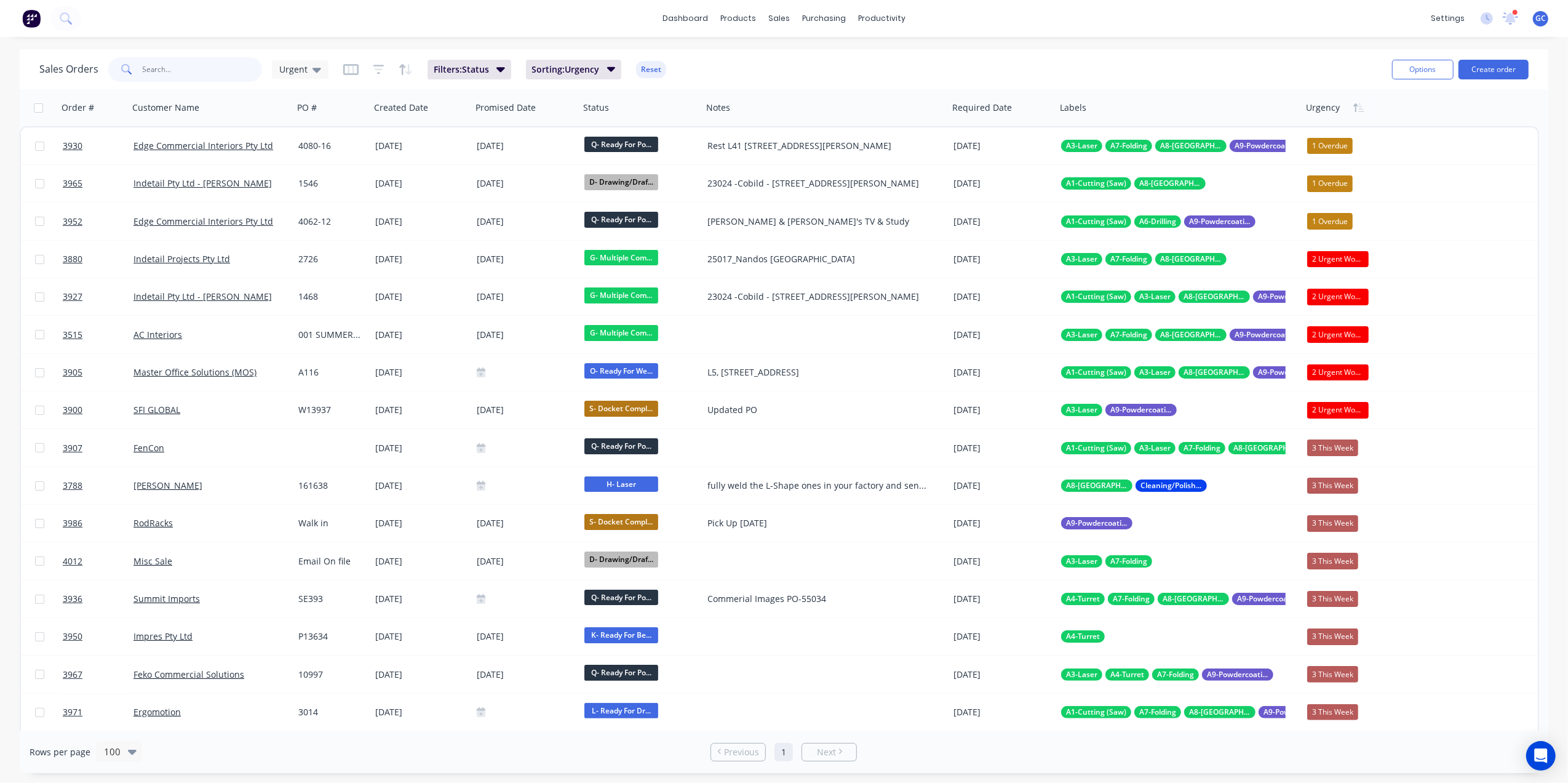
click at [224, 70] on input "text" at bounding box center [203, 70] width 120 height 25
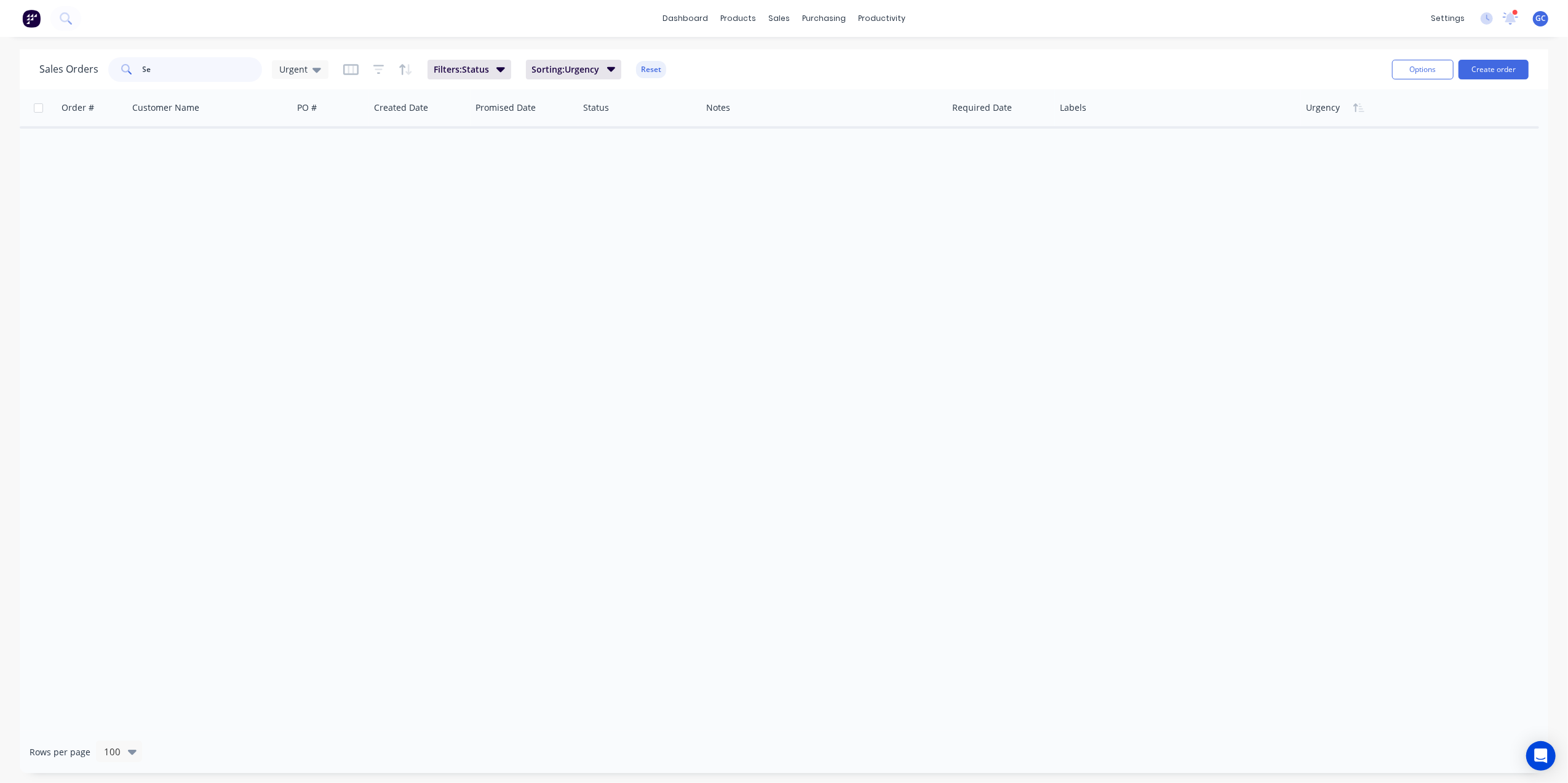
type input "S"
